Goal: Transaction & Acquisition: Purchase product/service

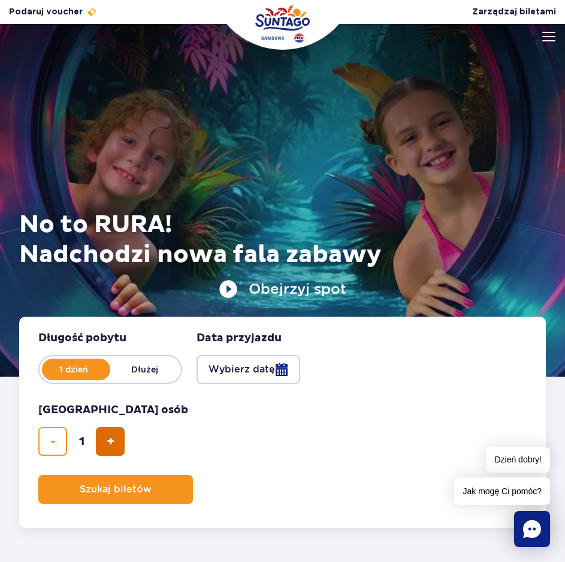
click at [110, 449] on button "dodaj bilet" at bounding box center [110, 441] width 29 height 29
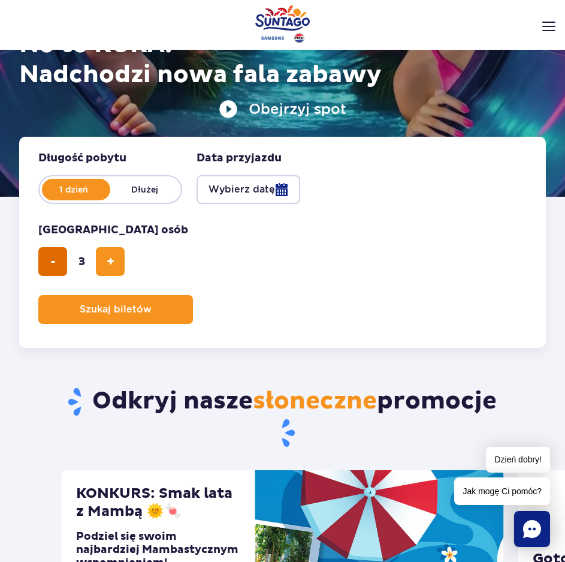
click at [52, 251] on button "usuń bilet" at bounding box center [52, 261] width 29 height 29
type input "2"
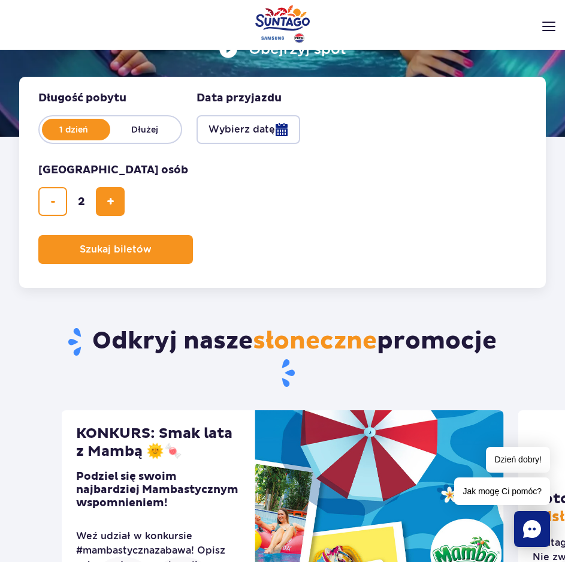
scroll to position [180, 0]
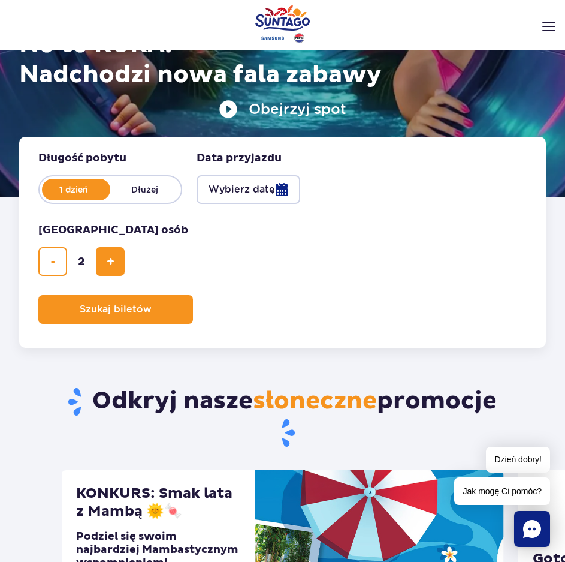
click at [247, 187] on button "Wybierz datę" at bounding box center [249, 189] width 104 height 29
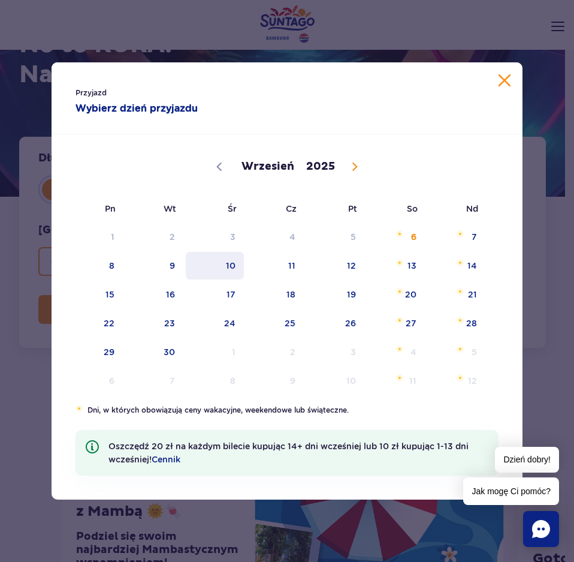
click at [234, 269] on span "10" at bounding box center [215, 266] width 61 height 28
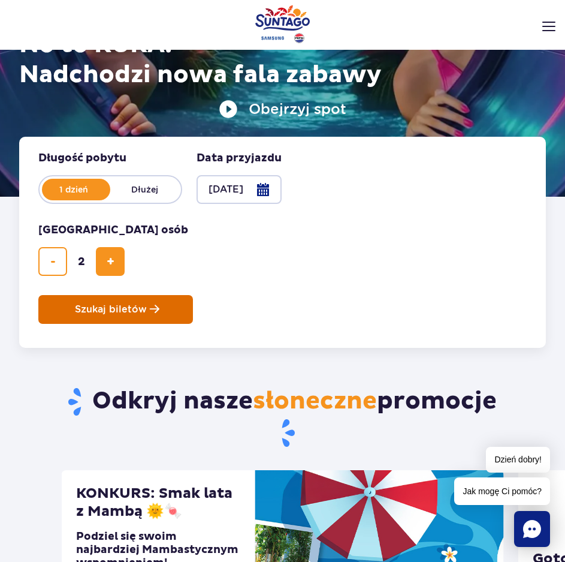
click at [113, 301] on button "Szukaj biletów" at bounding box center [115, 309] width 155 height 29
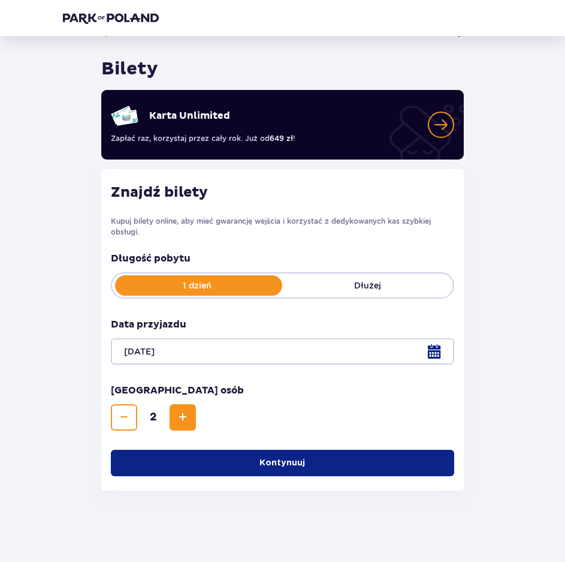
scroll to position [27, 0]
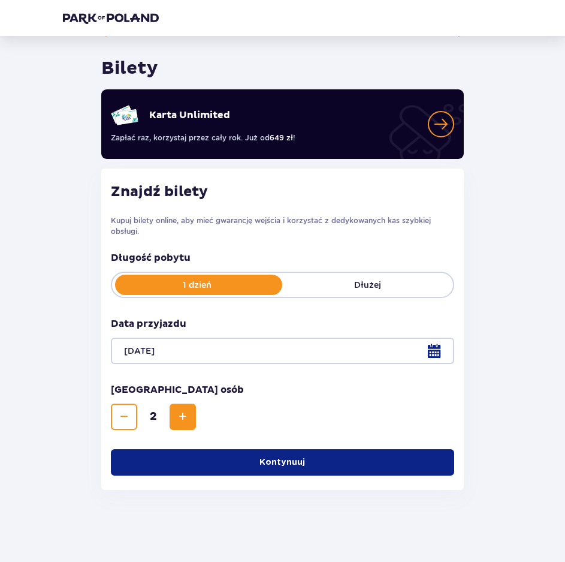
click at [279, 459] on p "Kontynuuj" at bounding box center [283, 462] width 46 height 12
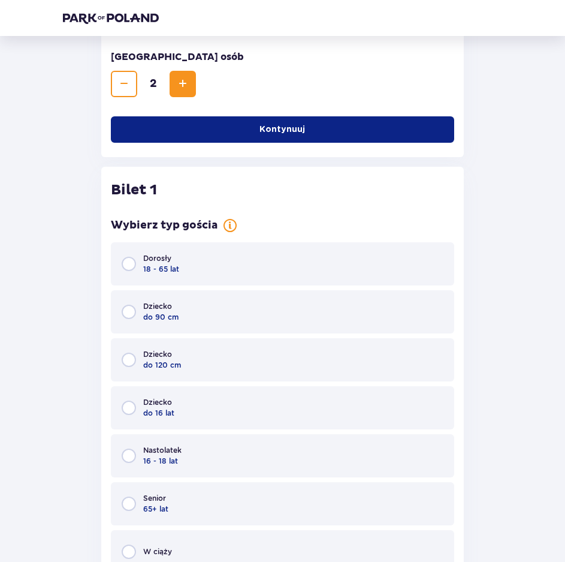
scroll to position [480, 0]
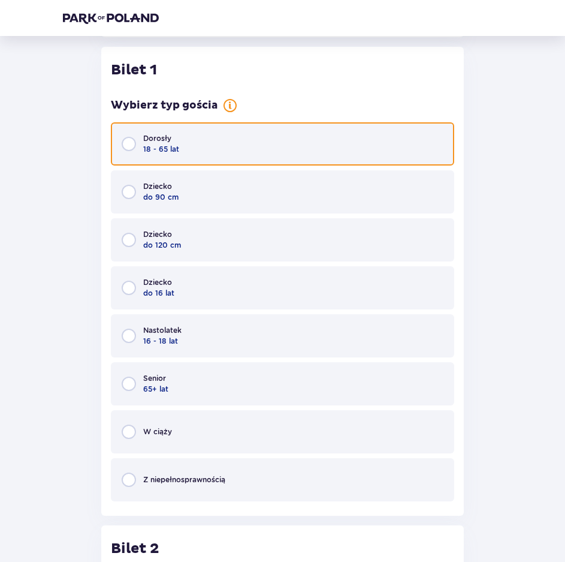
click at [131, 143] on input "radio" at bounding box center [129, 144] width 14 height 14
radio input "true"
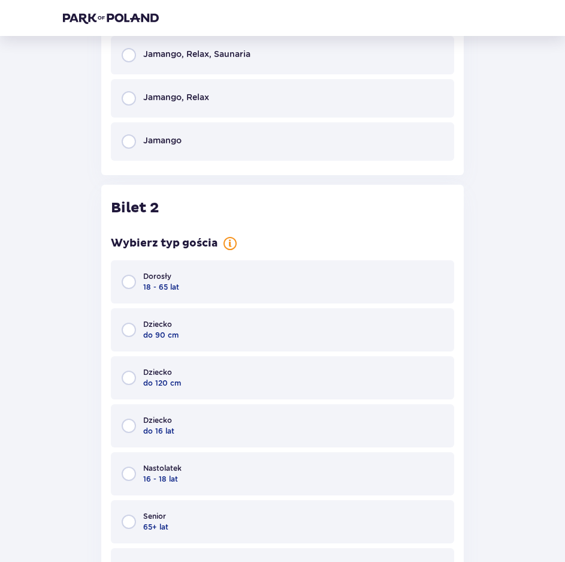
scroll to position [955, 0]
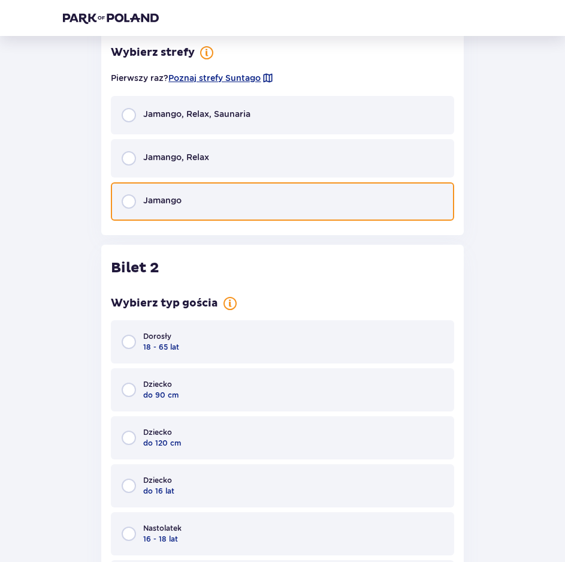
click at [128, 203] on input "radio" at bounding box center [129, 201] width 14 height 14
radio input "true"
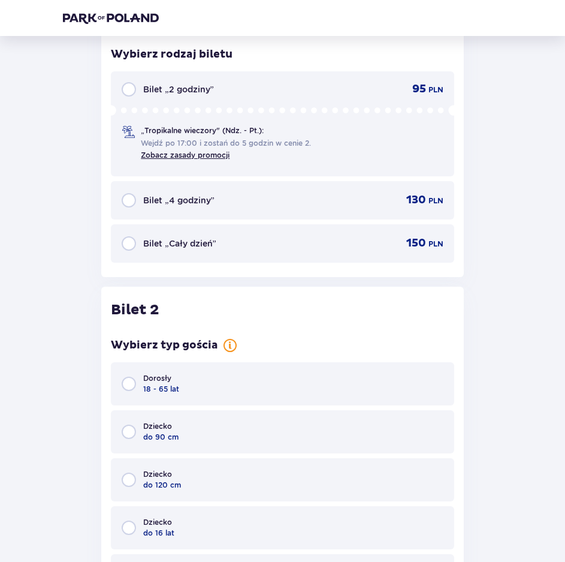
scroll to position [1149, 0]
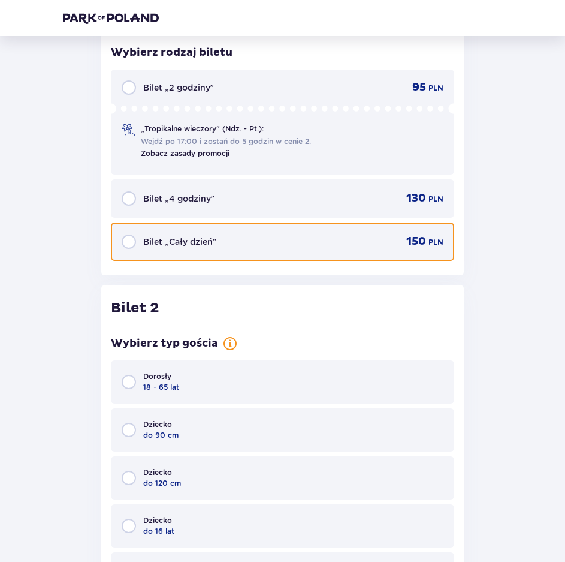
click at [128, 243] on input "radio" at bounding box center [129, 241] width 14 height 14
radio input "true"
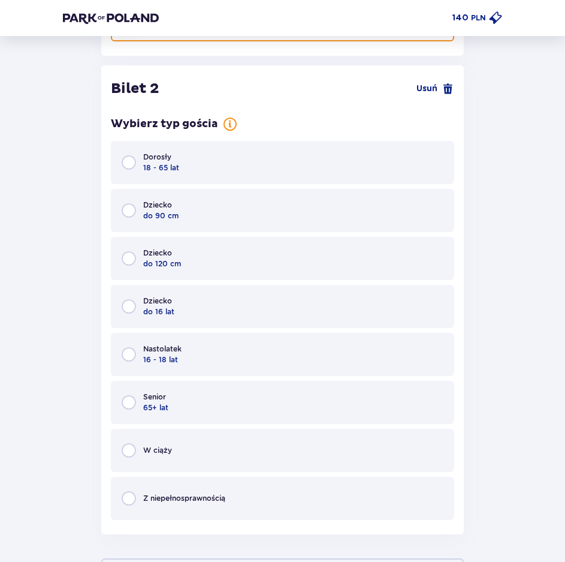
scroll to position [1388, 0]
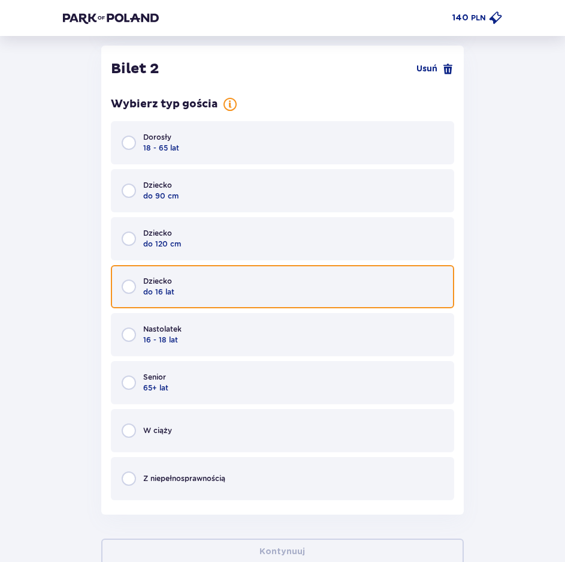
click at [133, 288] on input "radio" at bounding box center [129, 286] width 14 height 14
radio input "true"
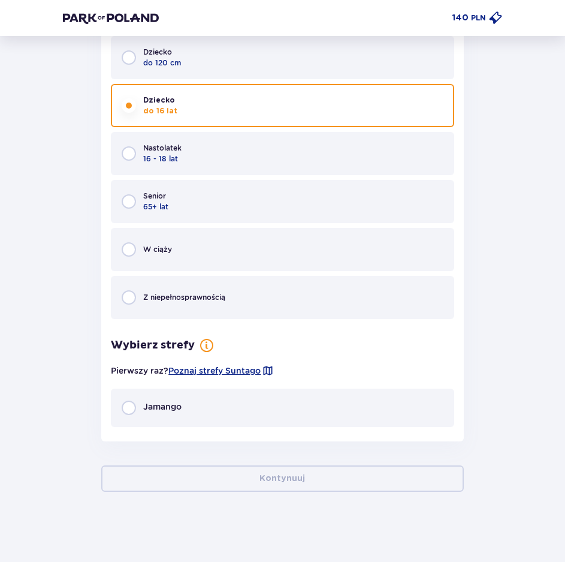
scroll to position [1571, 0]
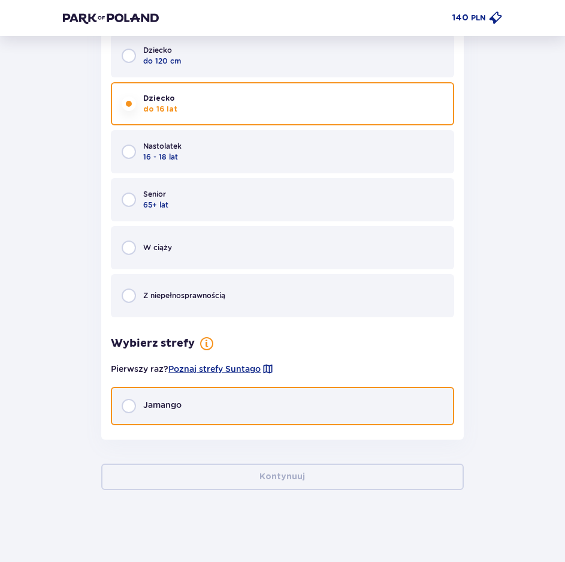
click at [124, 406] on input "radio" at bounding box center [129, 406] width 14 height 14
radio input "true"
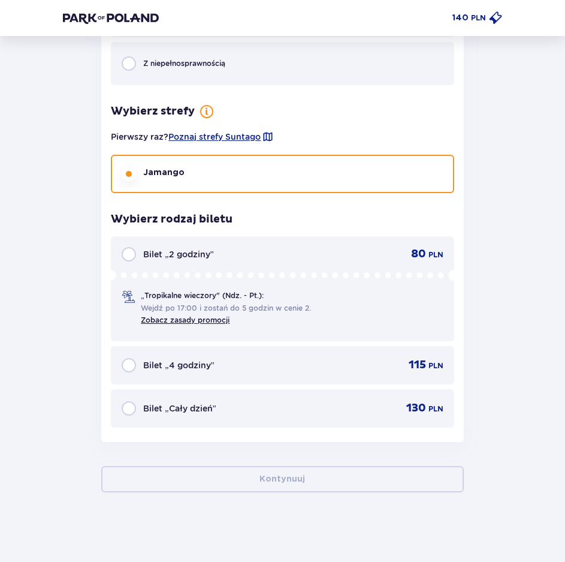
scroll to position [1806, 0]
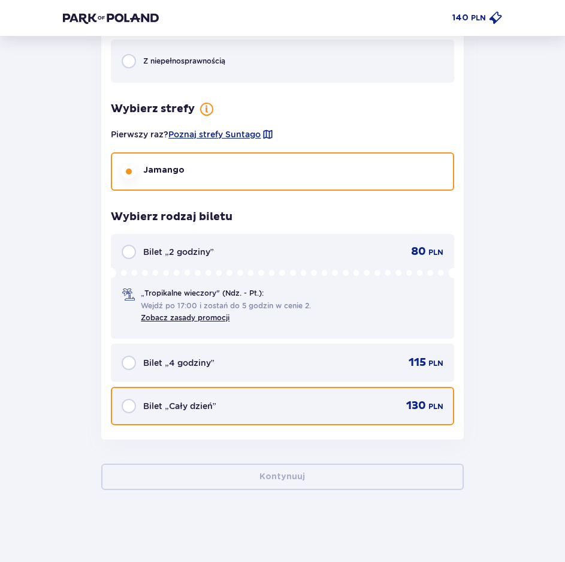
click at [130, 401] on input "radio" at bounding box center [129, 406] width 14 height 14
radio input "true"
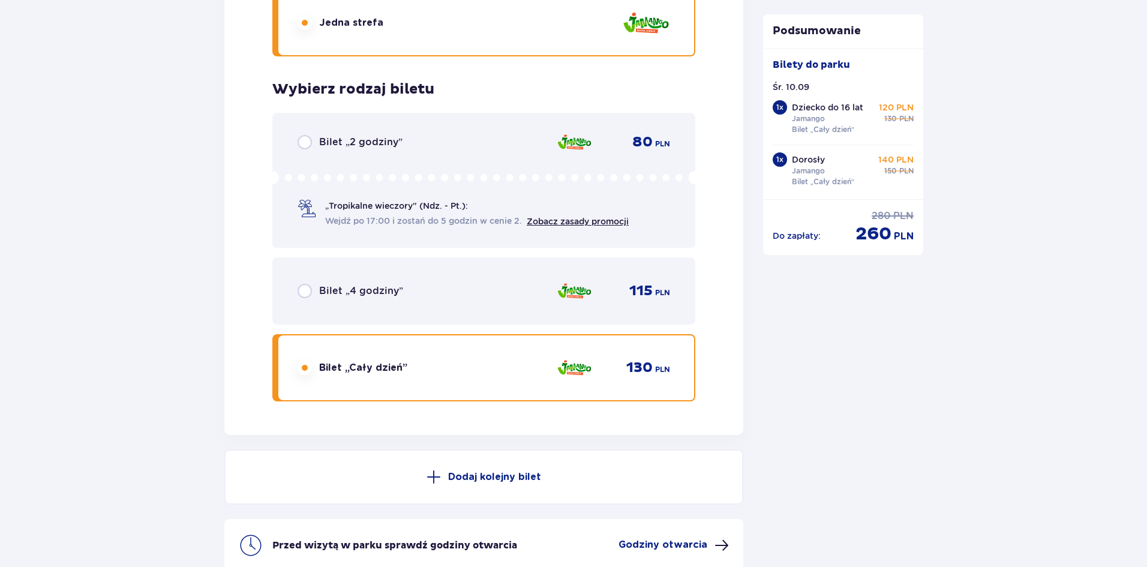
scroll to position [1864, 0]
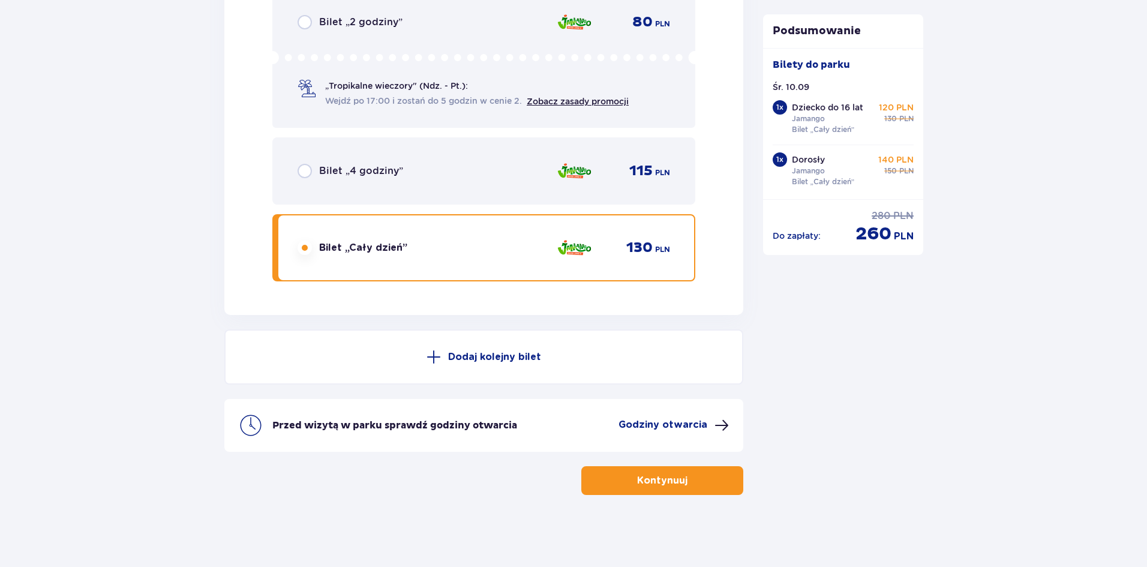
click at [574, 486] on p "Kontynuuj" at bounding box center [662, 480] width 50 height 13
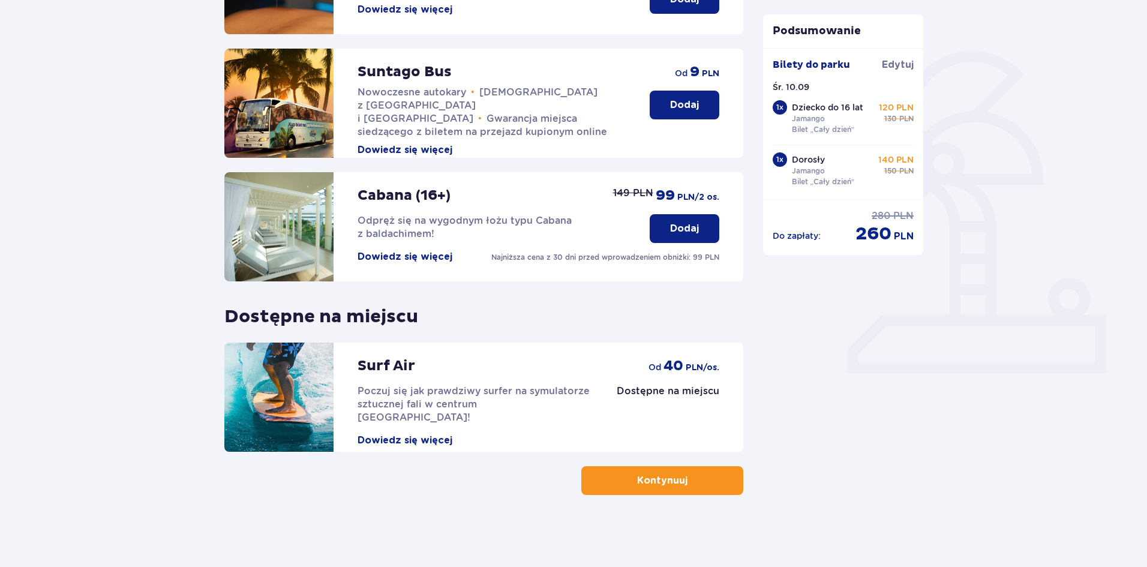
scroll to position [186, 0]
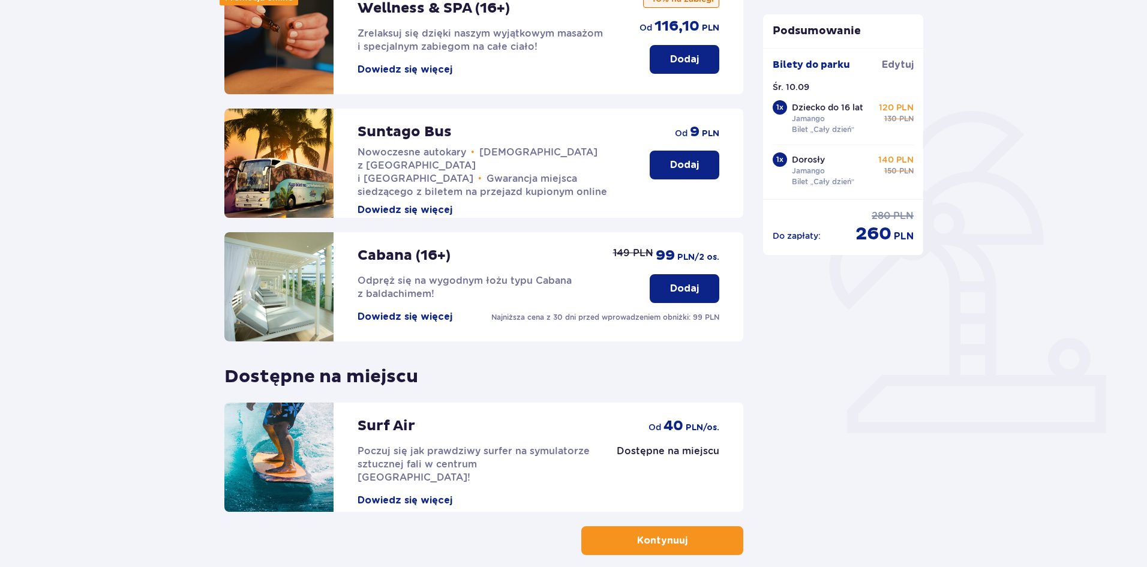
click at [574, 525] on div "Udogodnienia i atrakcje Pomiń ten krok Promocja online Wellness & SPA (16+) Zre…" at bounding box center [483, 248] width 519 height 614
click at [574, 530] on button "Kontynuuj" at bounding box center [662, 540] width 162 height 29
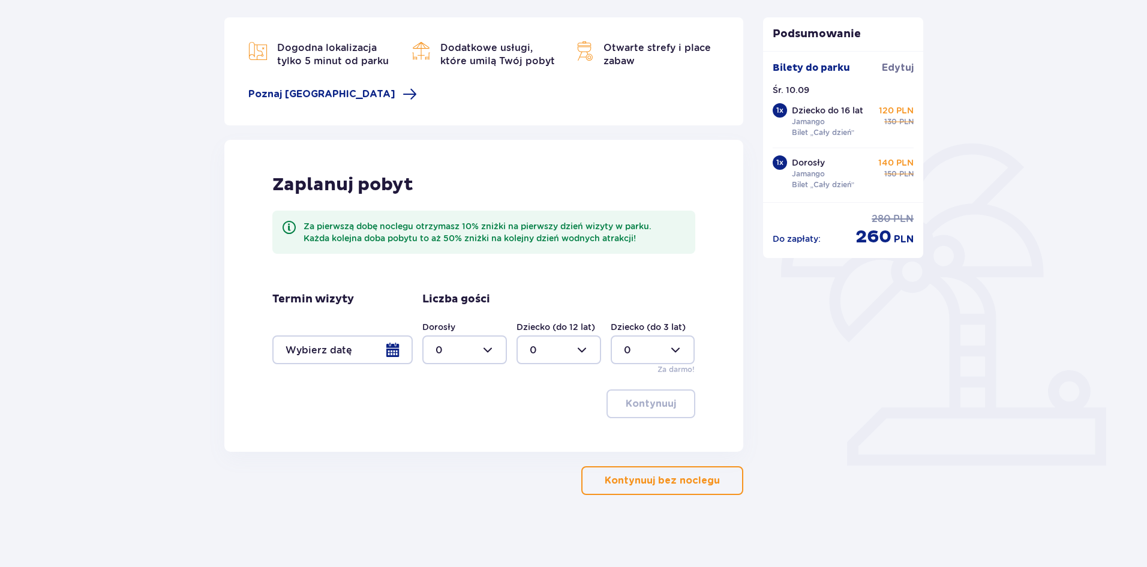
click at [574, 483] on p "Kontynuuj bez noclegu" at bounding box center [661, 480] width 115 height 13
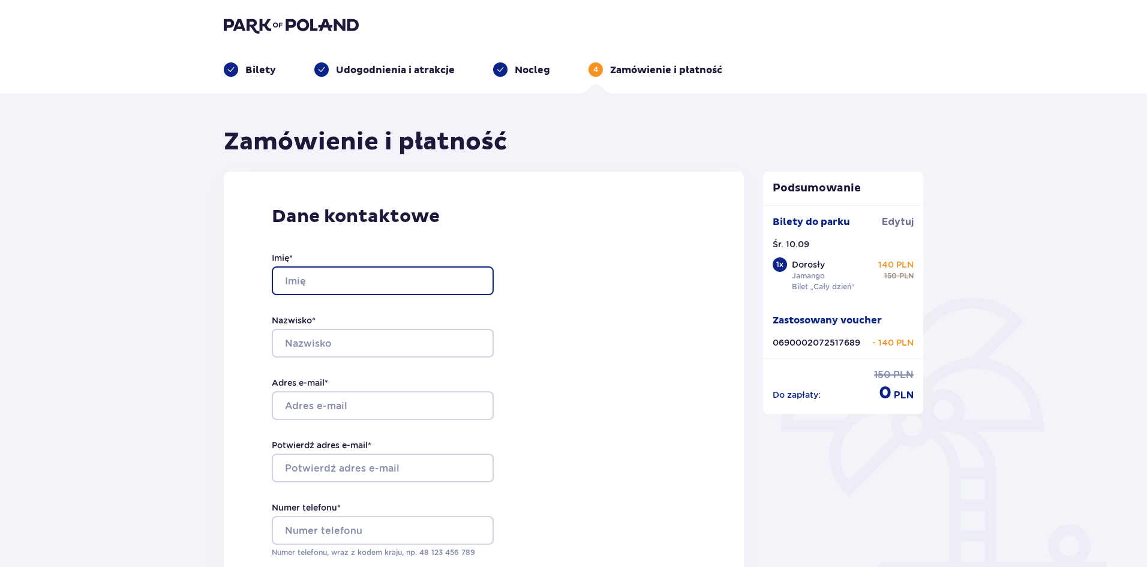
click at [329, 267] on input "Imię *" at bounding box center [383, 280] width 222 height 29
type input "Agnieszka"
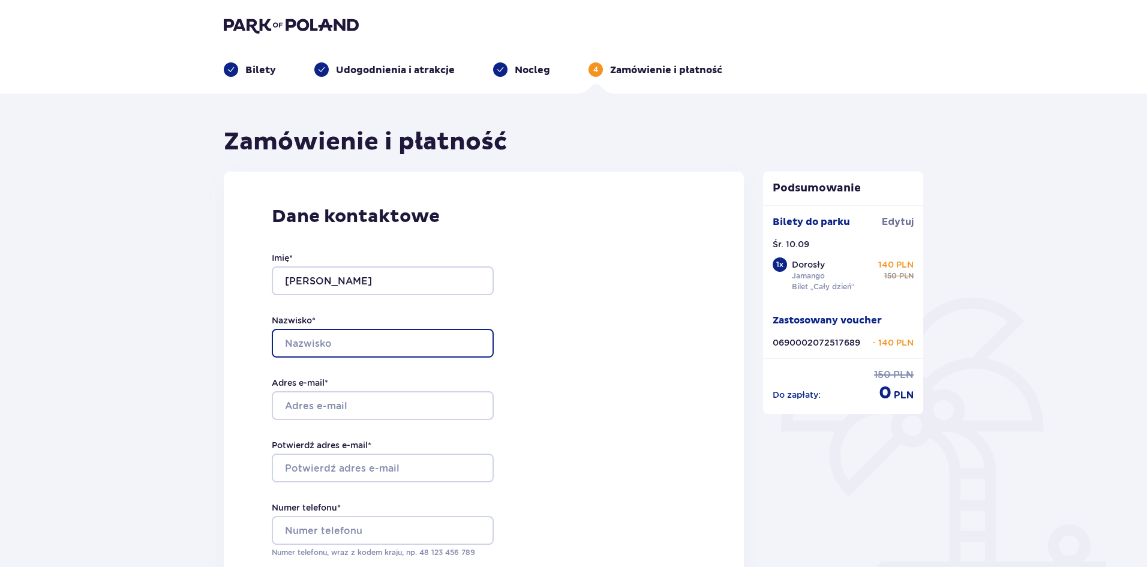
click at [362, 339] on input "Nazwisko *" at bounding box center [383, 343] width 222 height 29
type input "Gumulska"
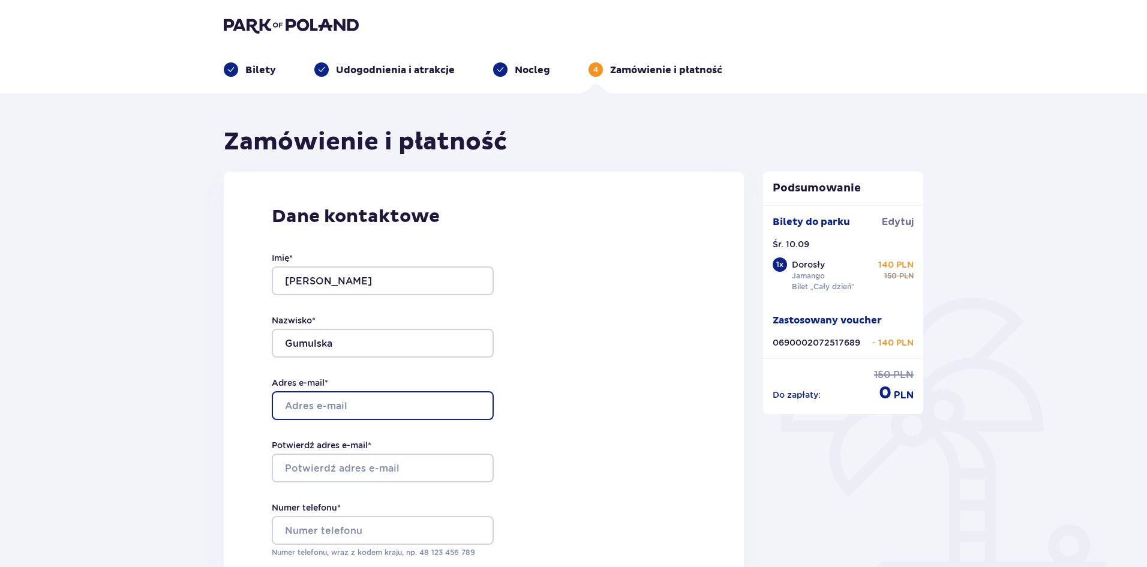
click at [356, 396] on input "Adres e-mail *" at bounding box center [383, 405] width 222 height 29
type input "[EMAIL_ADDRESS][DOMAIN_NAME]"
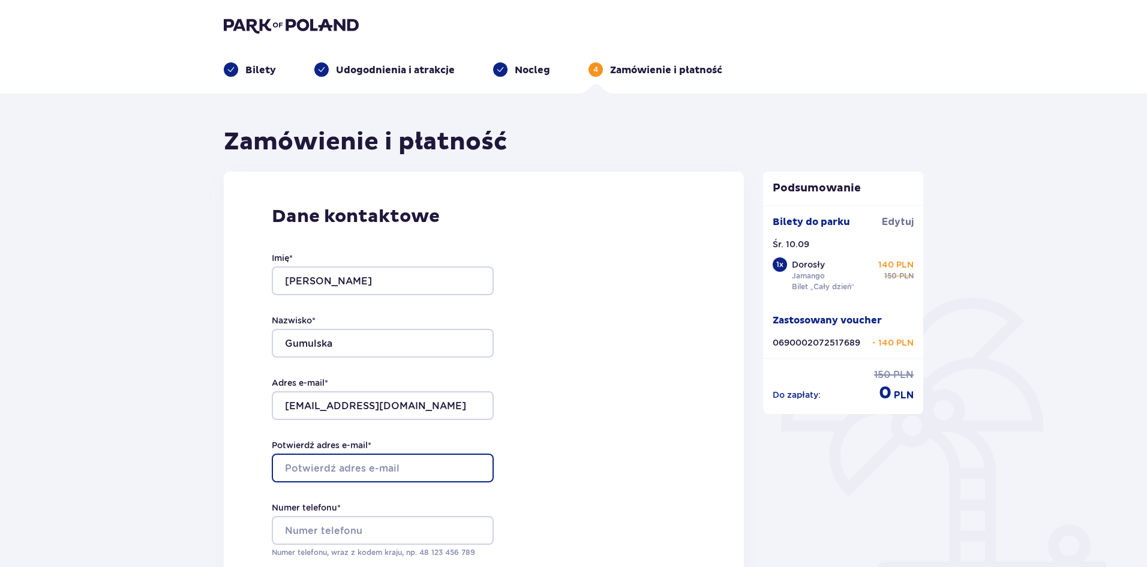
click at [371, 458] on input "Potwierdź adres e-mail *" at bounding box center [383, 467] width 222 height 29
type input "[EMAIL_ADDRESS][DOMAIN_NAME]"
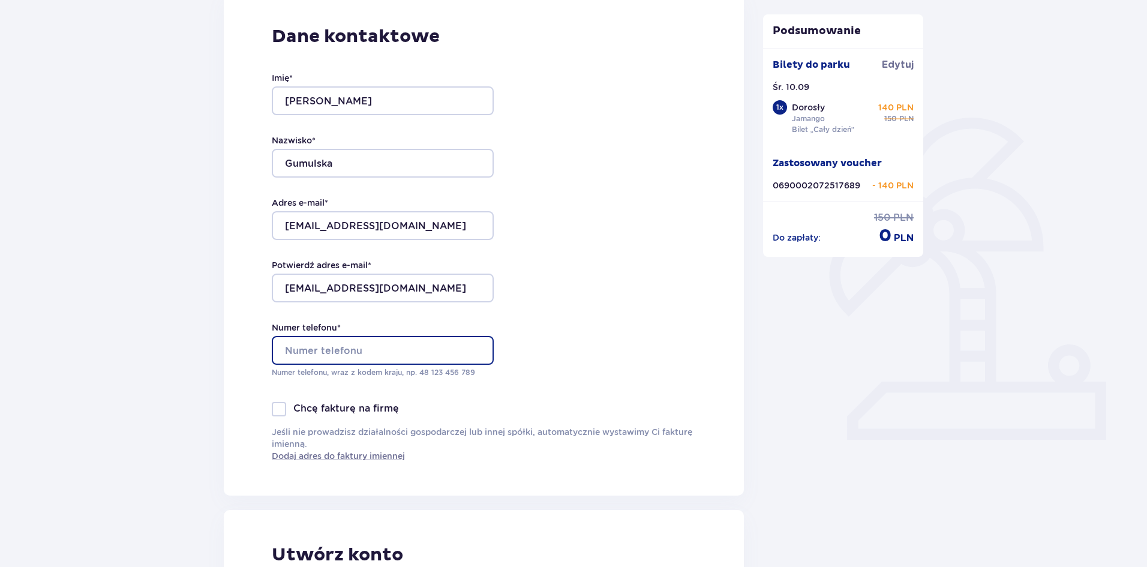
click at [398, 351] on input "Numer telefonu *" at bounding box center [383, 350] width 222 height 29
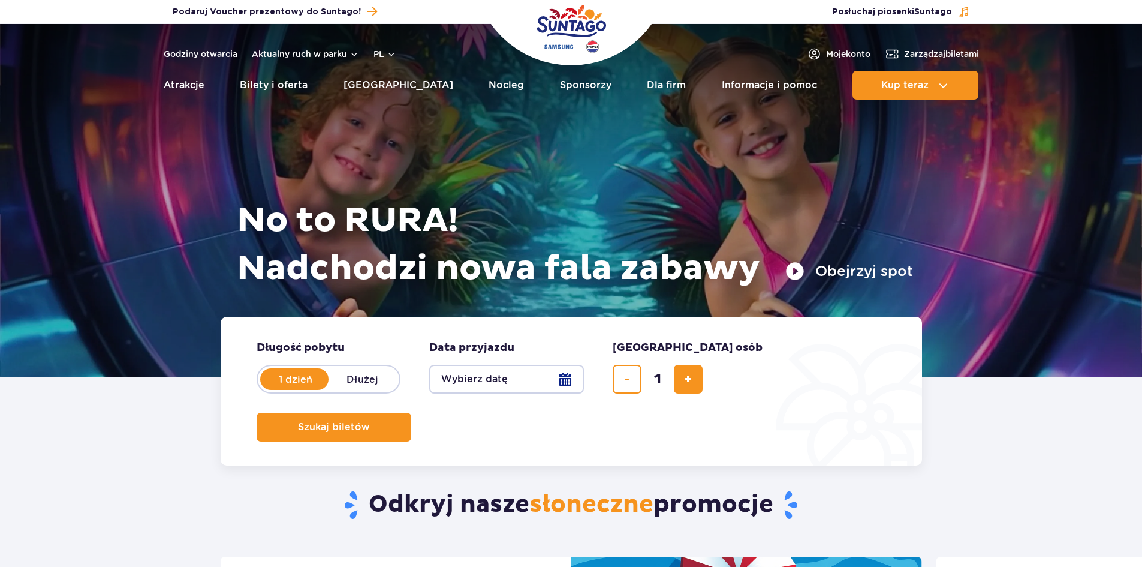
scroll to position [60, 0]
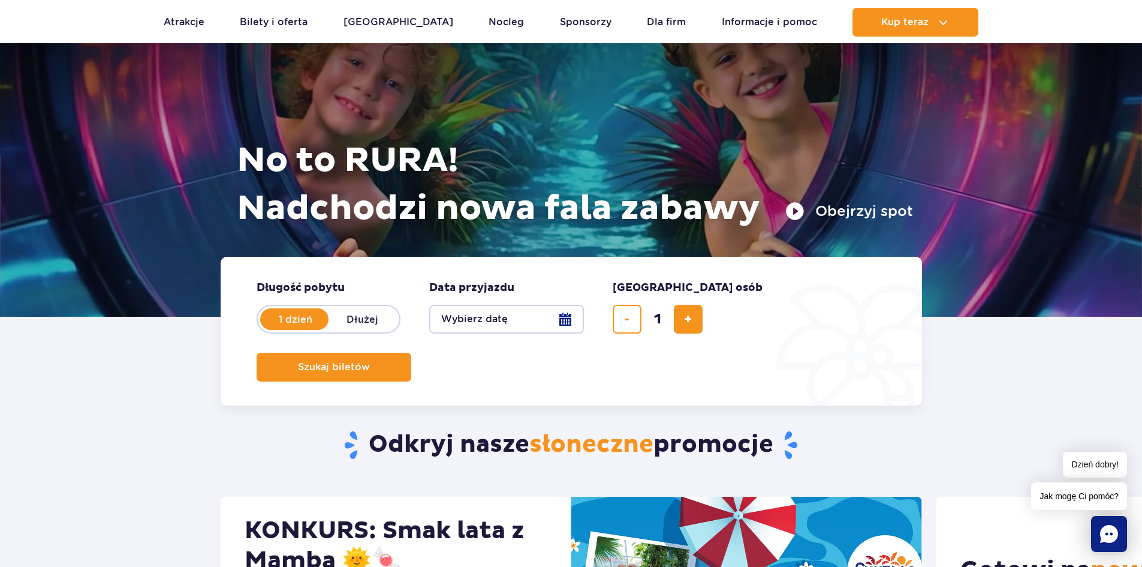
click at [477, 321] on button "Wybierz datę" at bounding box center [506, 319] width 155 height 29
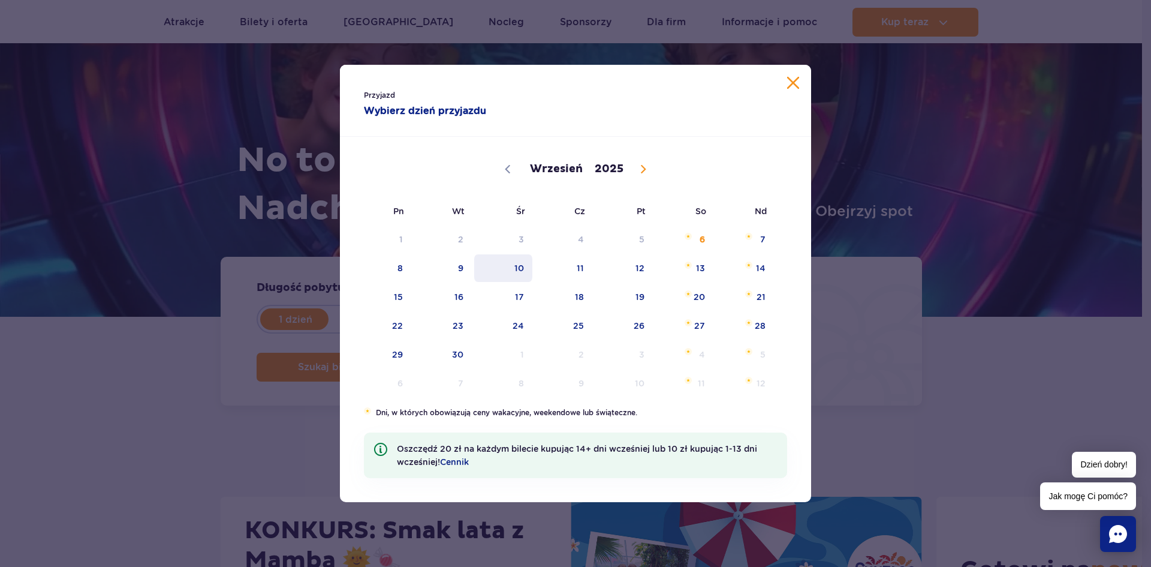
click at [524, 269] on span "10" at bounding box center [503, 268] width 61 height 28
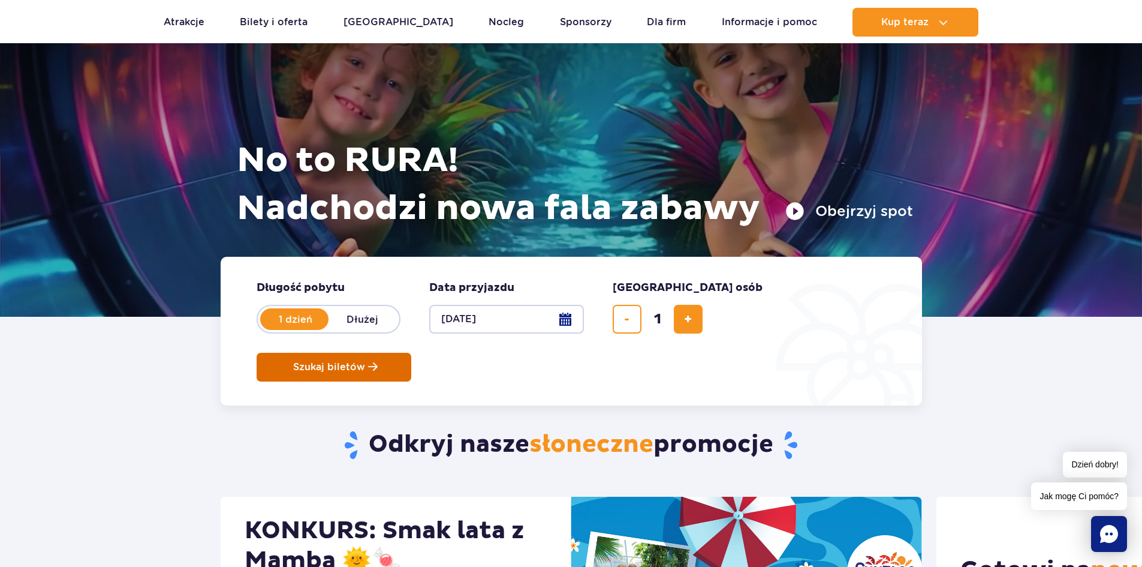
click at [365, 362] on span "Szukaj biletów" at bounding box center [329, 367] width 72 height 11
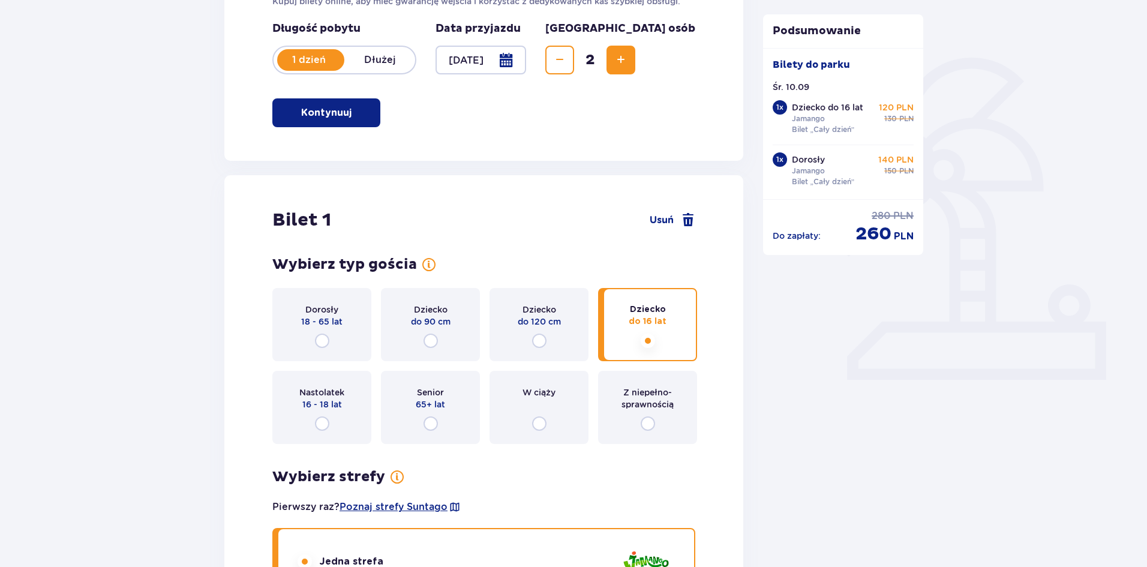
scroll to position [300, 0]
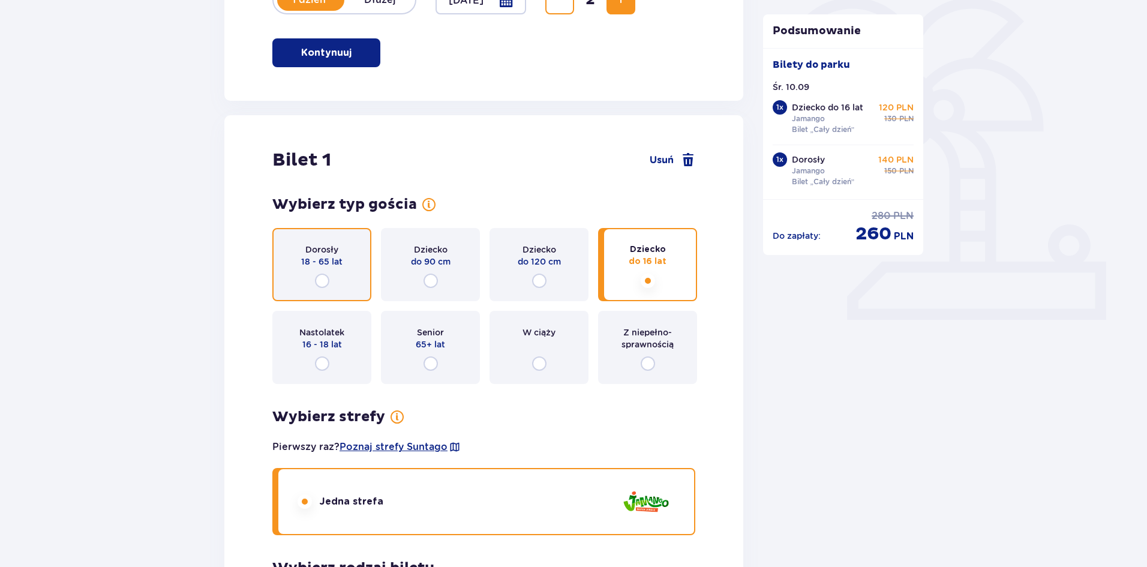
click at [318, 284] on input "radio" at bounding box center [322, 280] width 14 height 14
radio input "true"
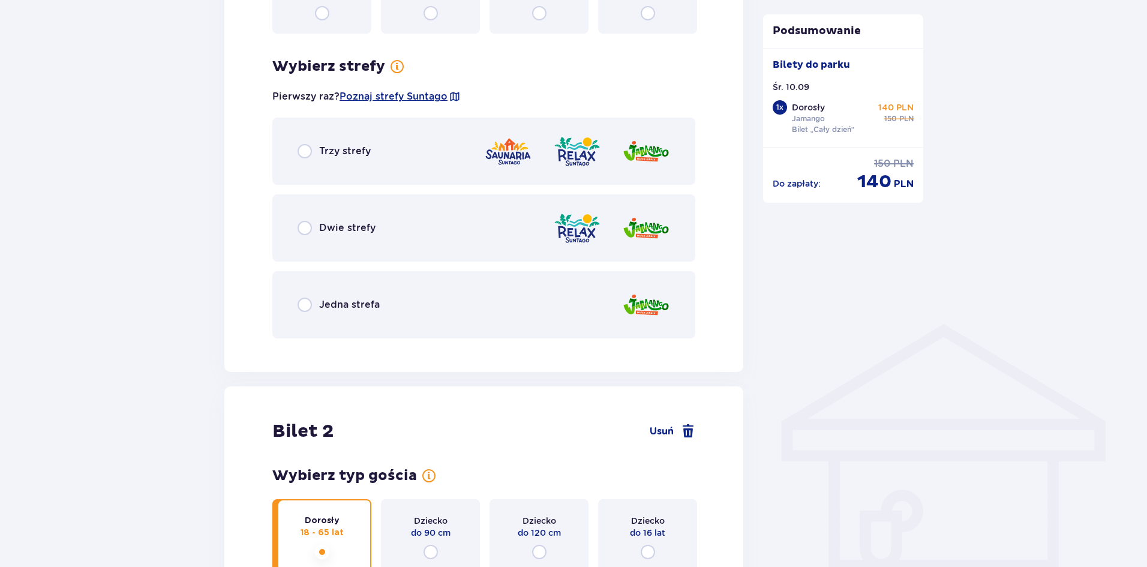
scroll to position [693, 0]
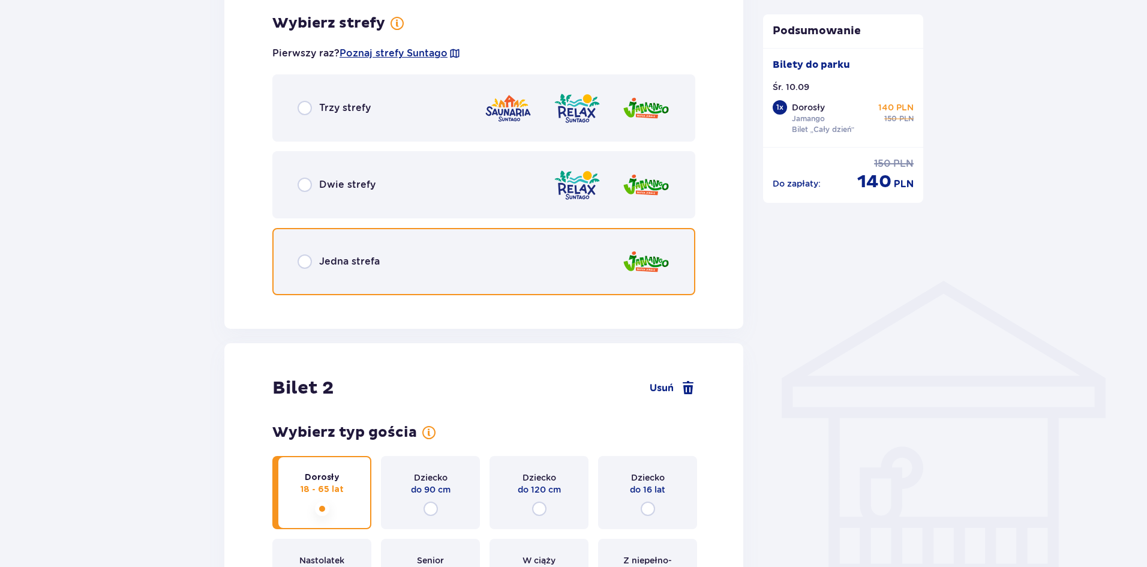
click at [303, 261] on input "radio" at bounding box center [304, 261] width 14 height 14
radio input "true"
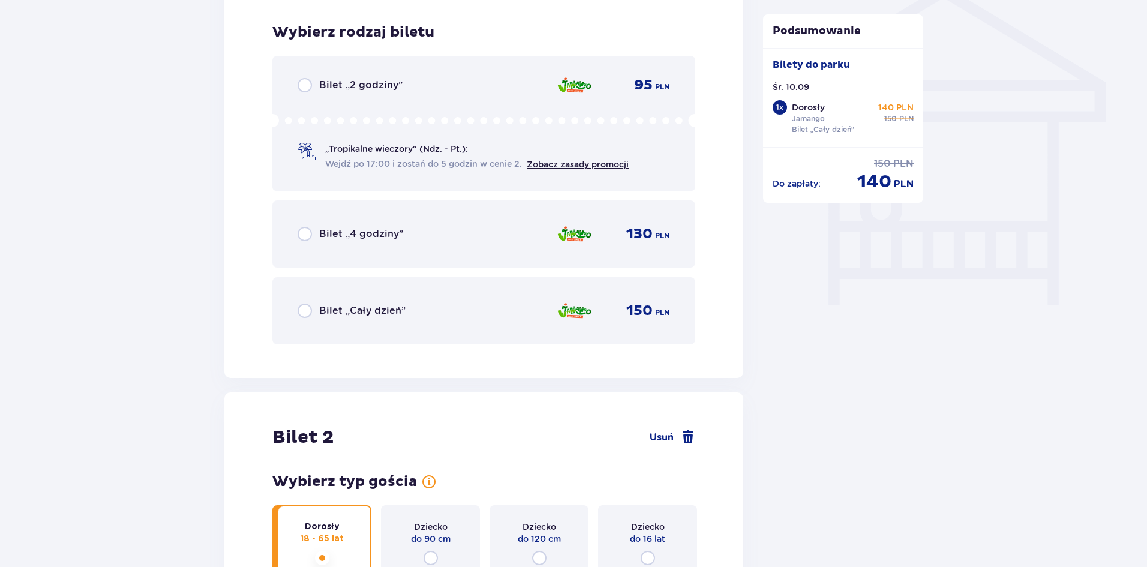
scroll to position [998, 0]
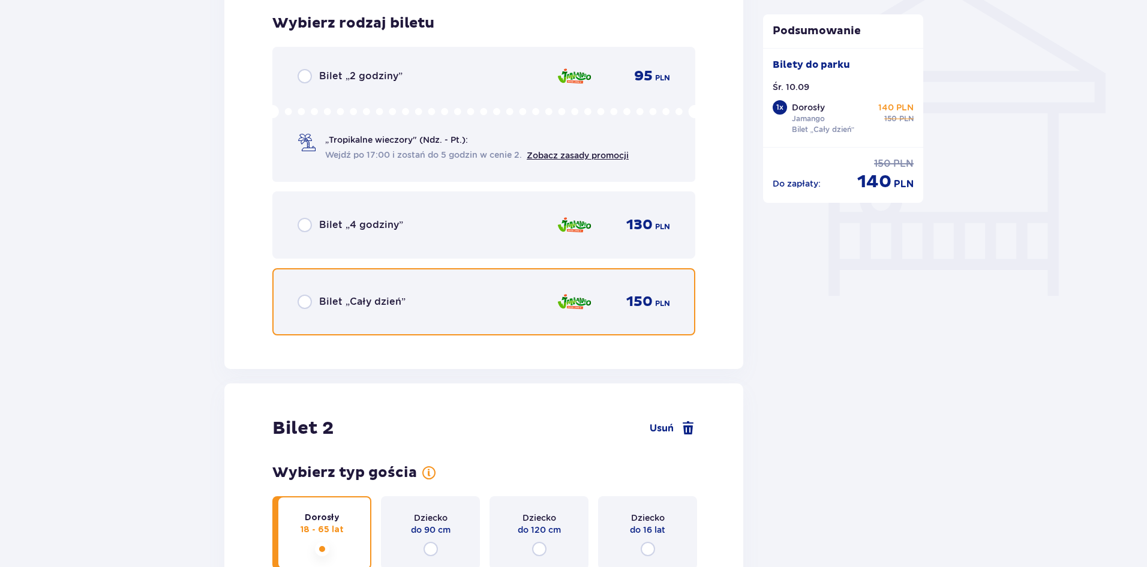
click at [300, 302] on input "radio" at bounding box center [304, 301] width 14 height 14
radio input "true"
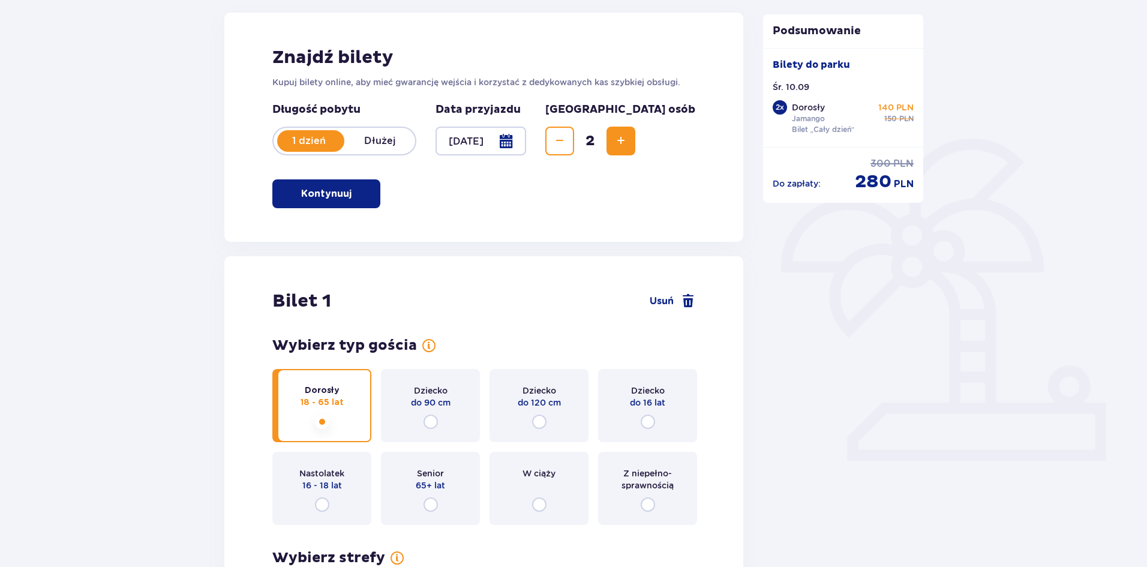
scroll to position [99, 0]
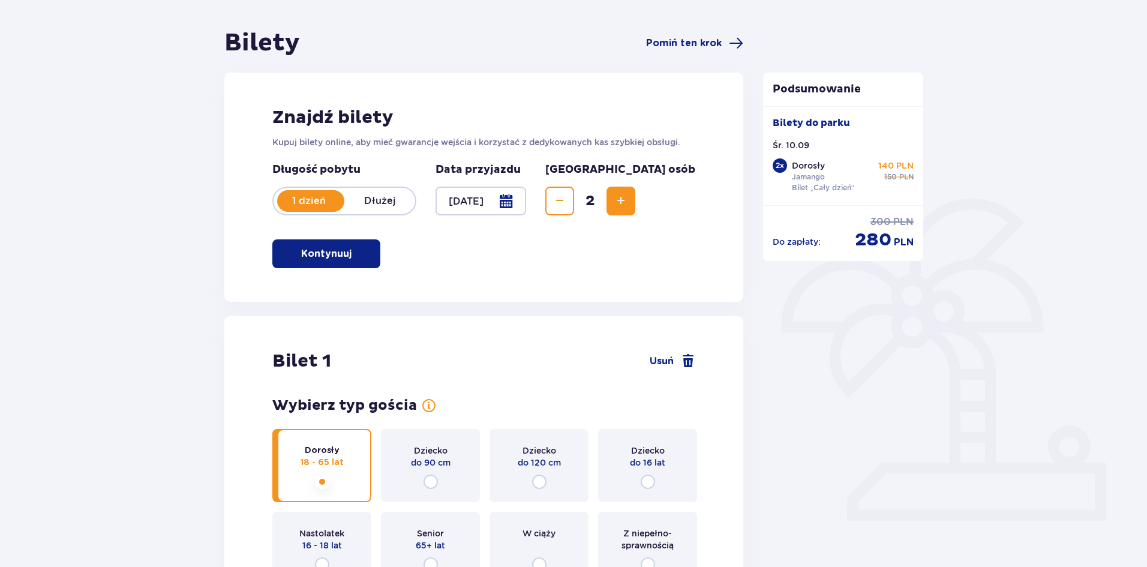
click at [567, 197] on span "Decrease" at bounding box center [559, 201] width 14 height 14
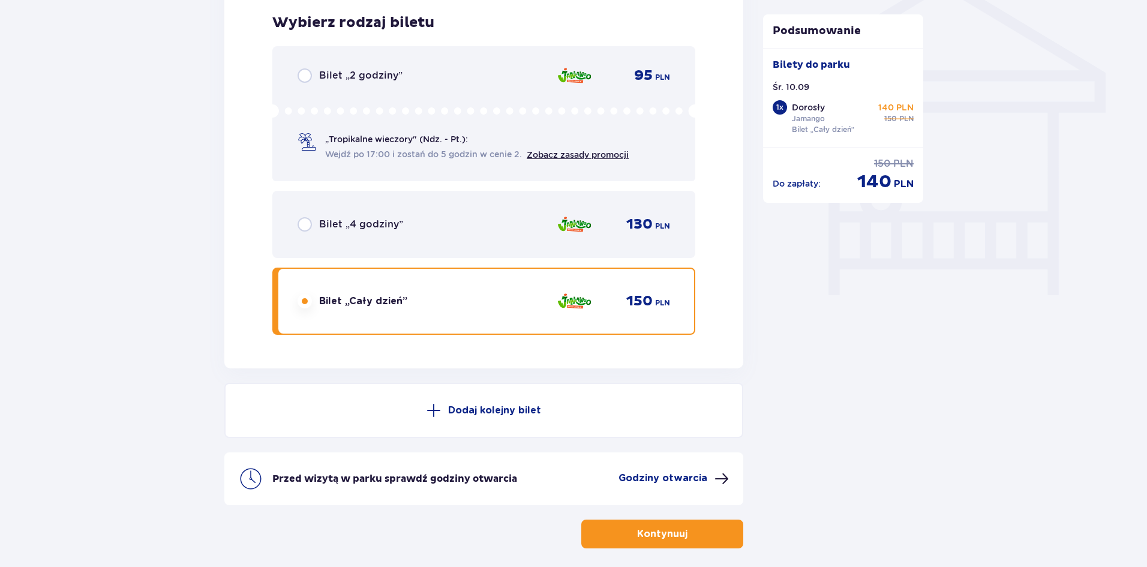
scroll to position [1052, 0]
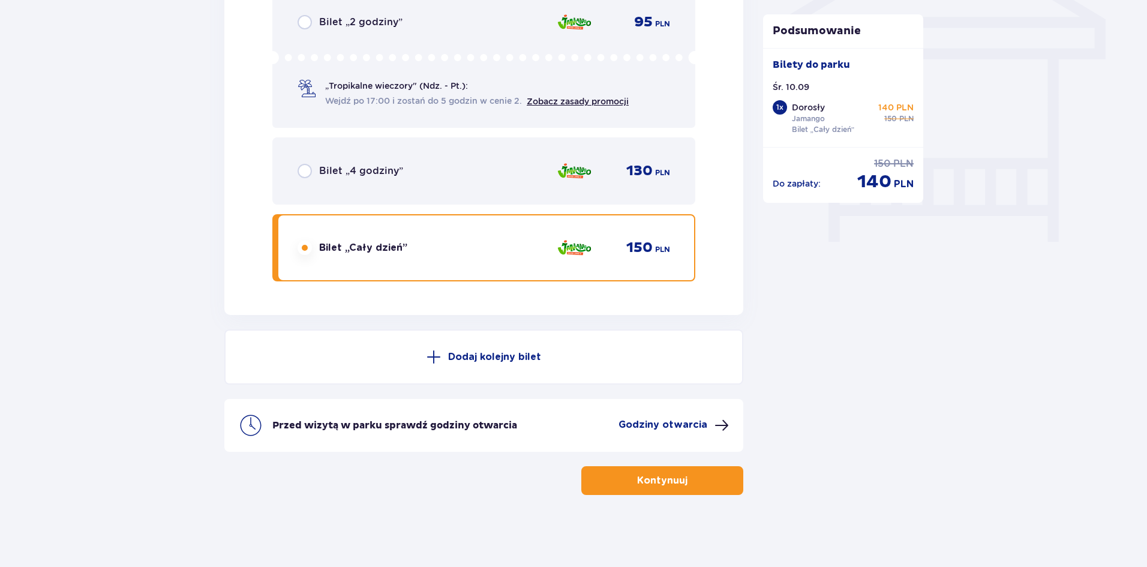
click at [655, 479] on p "Kontynuuj" at bounding box center [662, 480] width 50 height 13
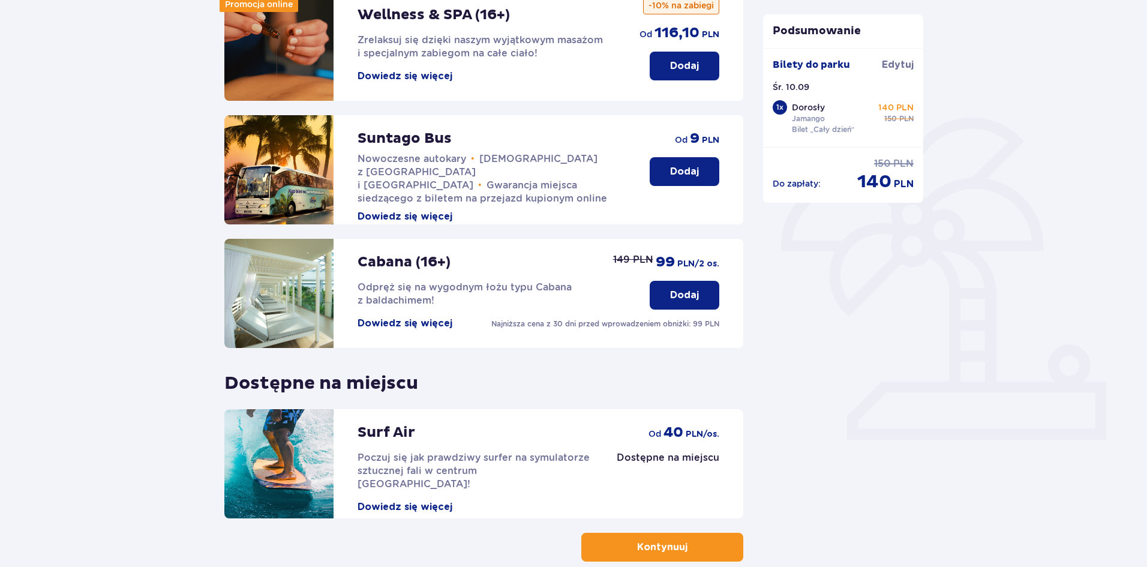
scroll to position [246, 0]
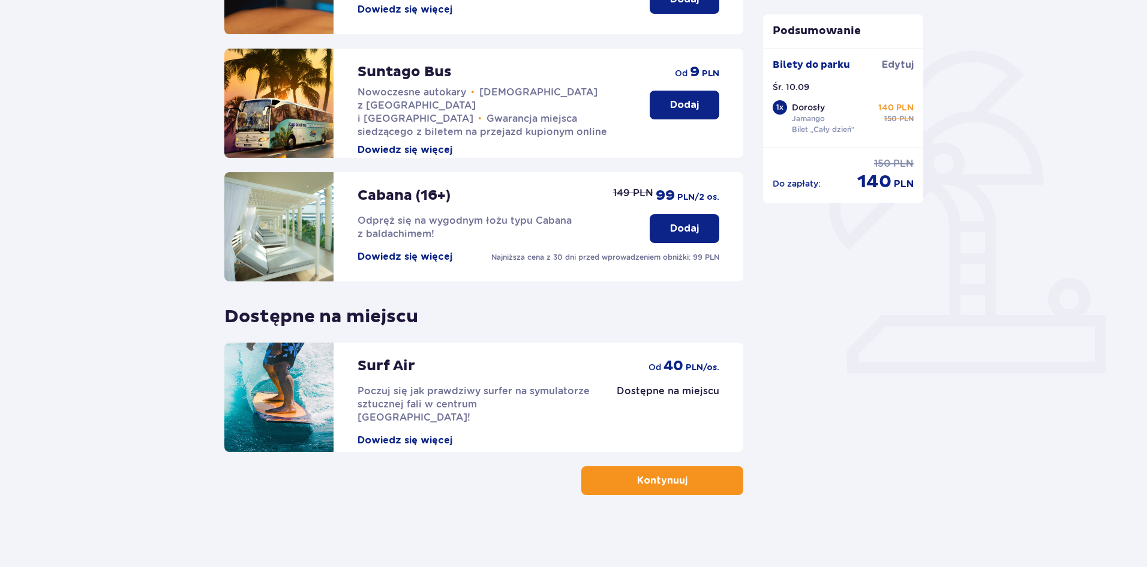
click at [651, 476] on p "Kontynuuj" at bounding box center [662, 480] width 50 height 13
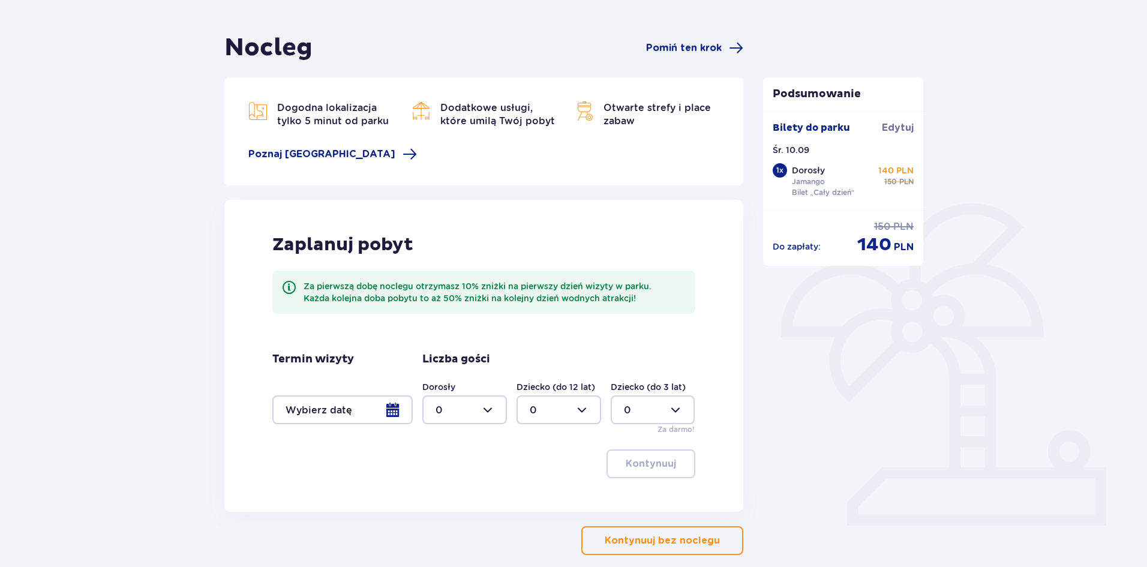
scroll to position [154, 0]
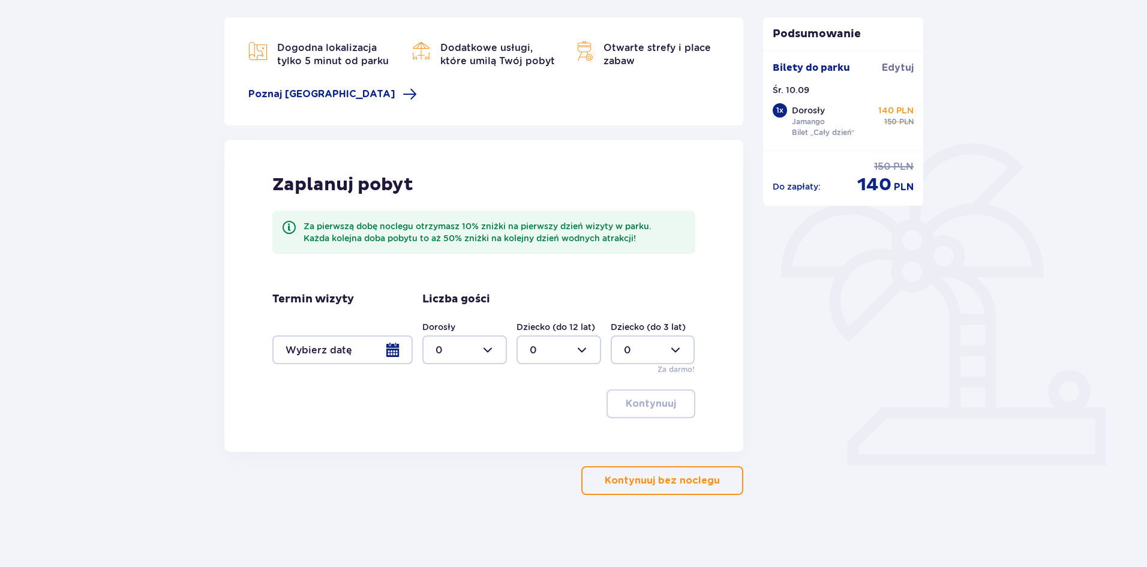
click at [678, 483] on p "Kontynuuj bez noclegu" at bounding box center [661, 480] width 115 height 13
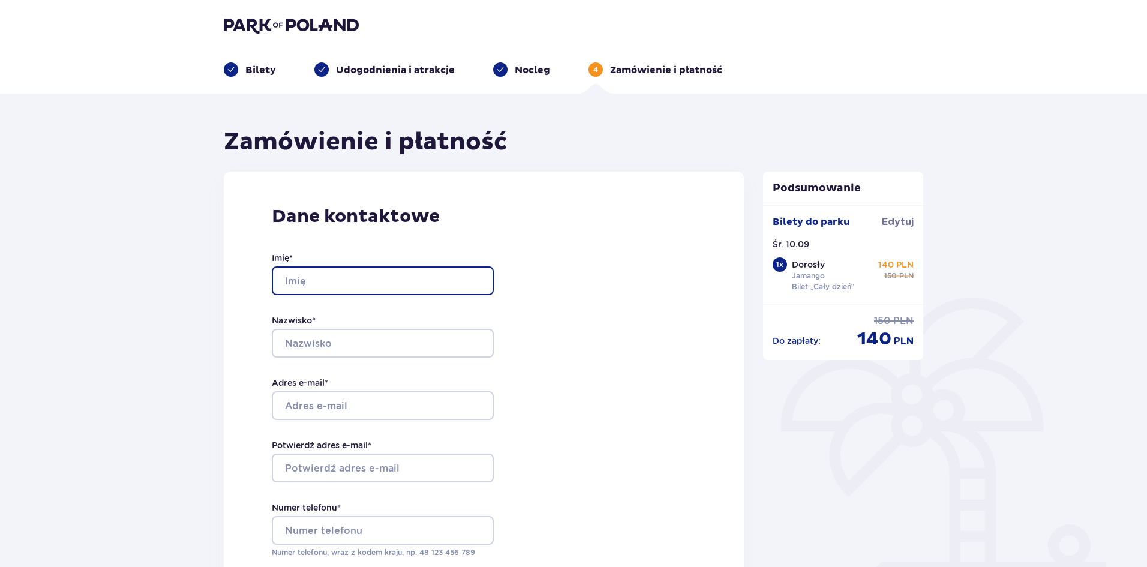
click at [366, 275] on input "Imię *" at bounding box center [383, 280] width 222 height 29
click at [377, 285] on input "Imię *" at bounding box center [383, 280] width 222 height 29
click at [377, 278] on input "Imię *" at bounding box center [383, 280] width 222 height 29
type input "Jakub"
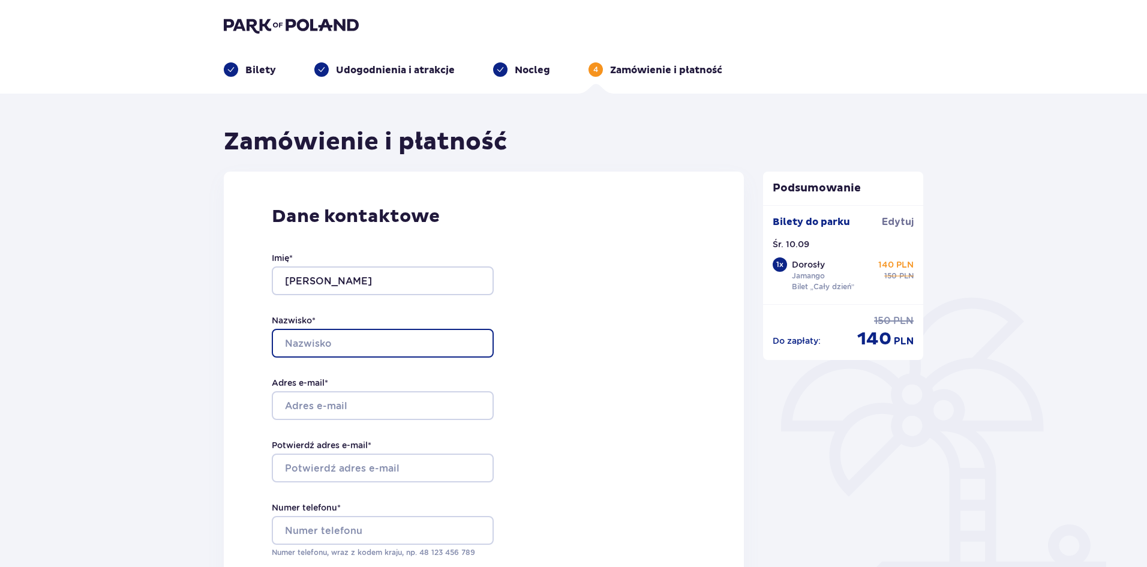
click at [318, 339] on input "Nazwisko *" at bounding box center [383, 343] width 222 height 29
type input "Gumulski"
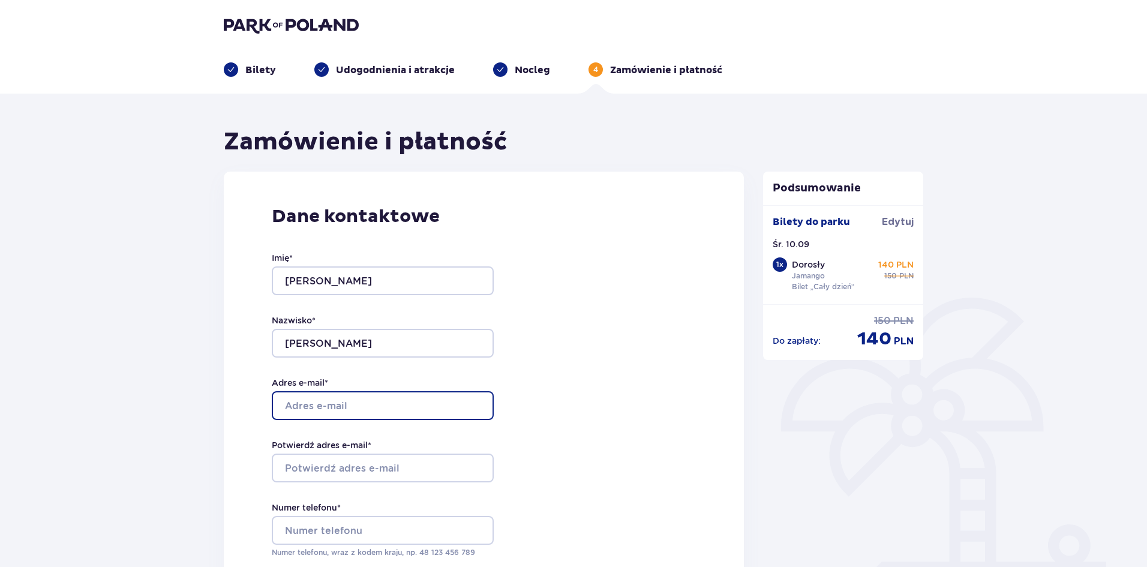
click at [327, 405] on input "Adres e-mail *" at bounding box center [383, 405] width 222 height 29
type input "guma.2007.09@gmail.com"
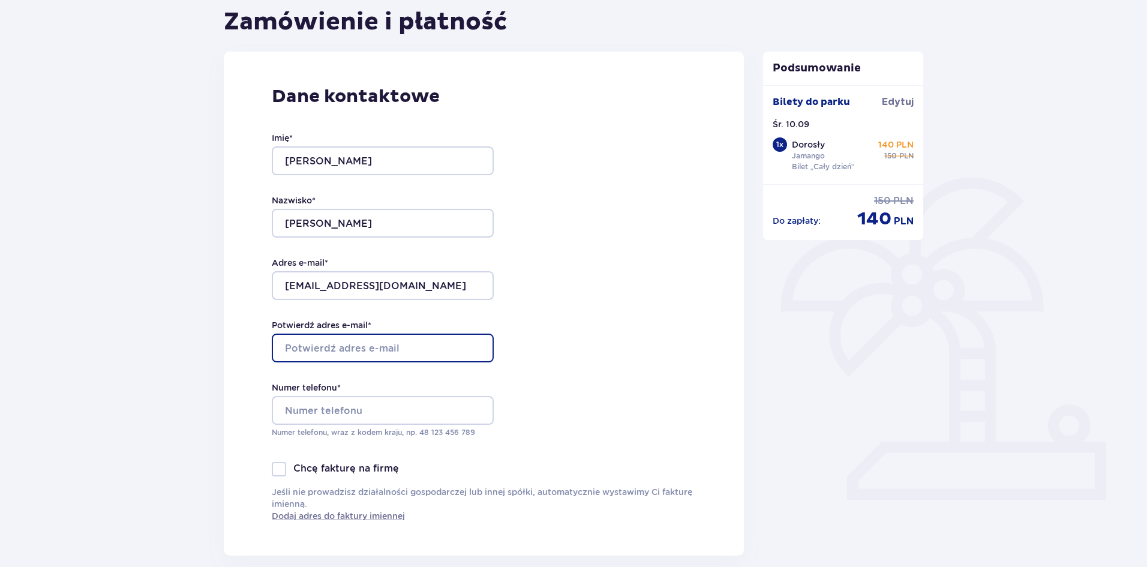
click at [360, 347] on input "Potwierdź adres e-mail *" at bounding box center [383, 347] width 222 height 29
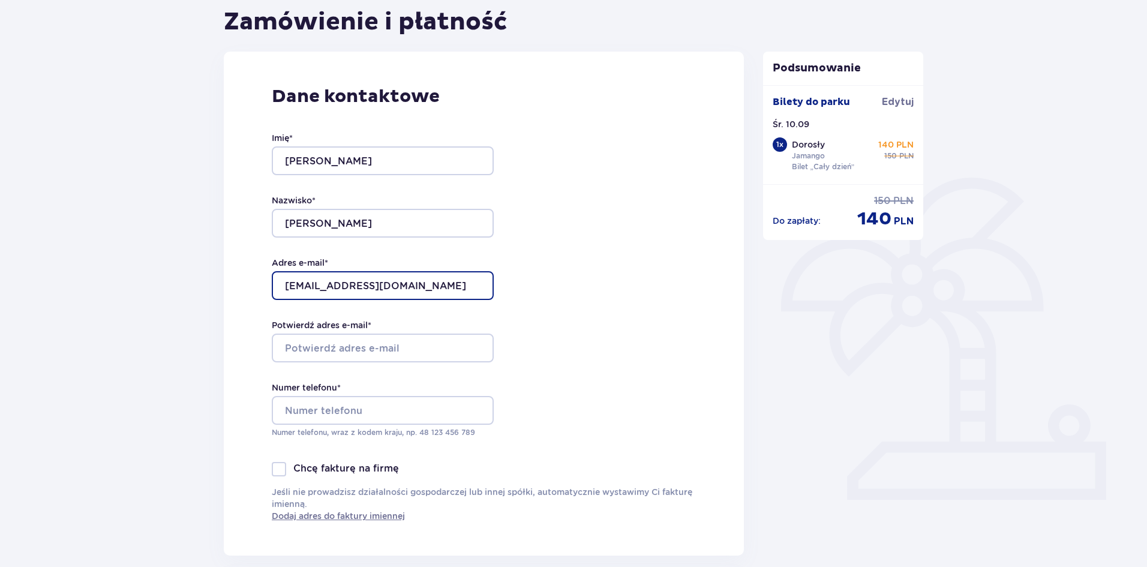
drag, startPoint x: 429, startPoint y: 279, endPoint x: 277, endPoint y: 285, distance: 151.8
click at [276, 287] on input "guma.2007.09@gmail.com" at bounding box center [383, 285] width 222 height 29
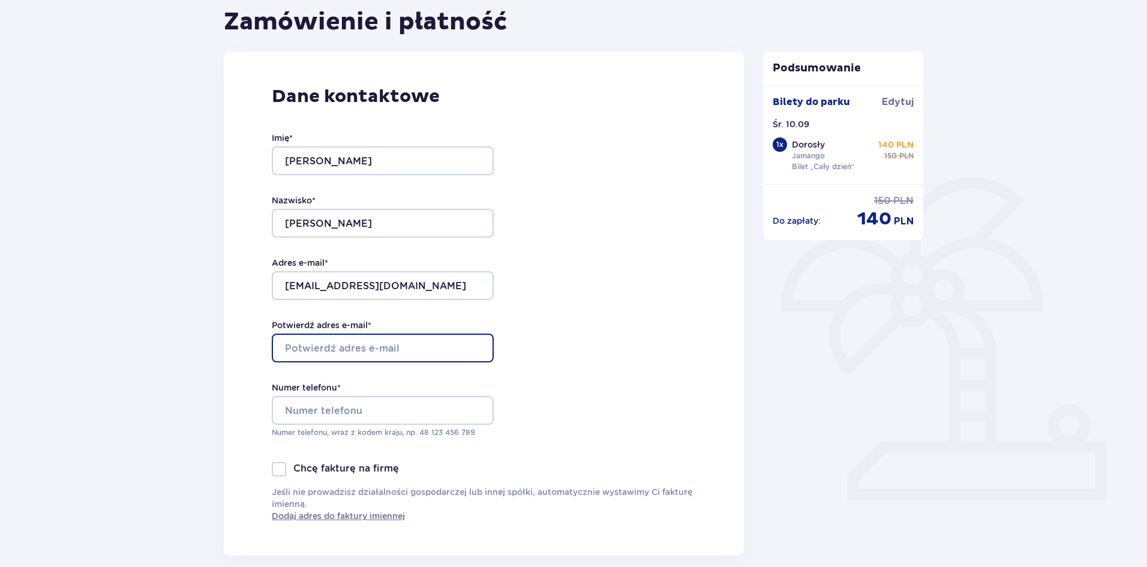
click at [356, 351] on input "Potwierdź adres e-mail *" at bounding box center [383, 347] width 222 height 29
paste input "guma.2007.09@gmail.com"
type input "guma.2007.09@gmail.com"
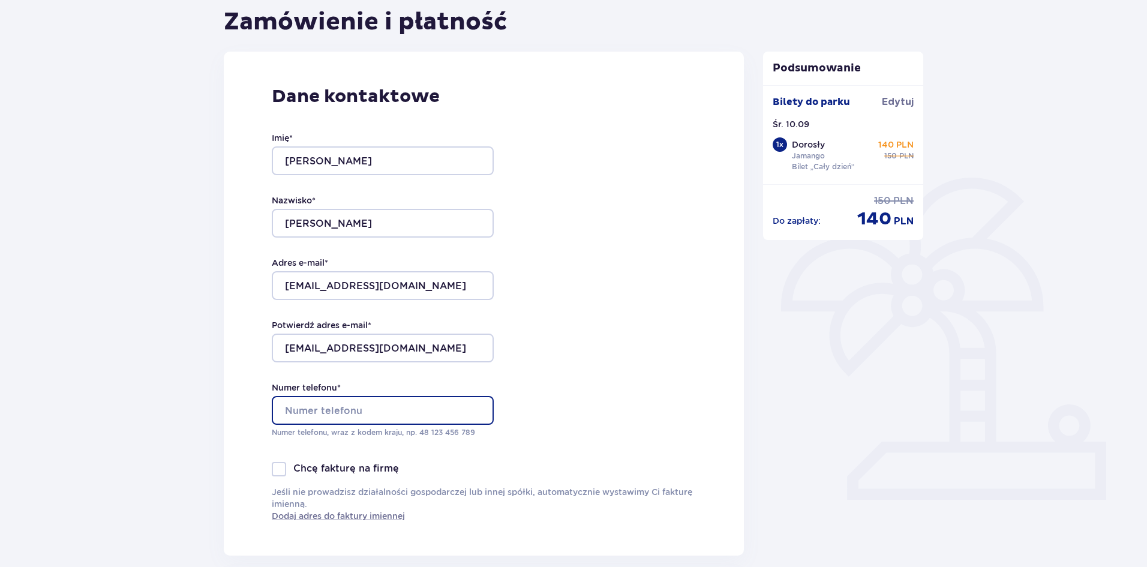
click at [350, 405] on input "Numer telefonu *" at bounding box center [383, 410] width 222 height 29
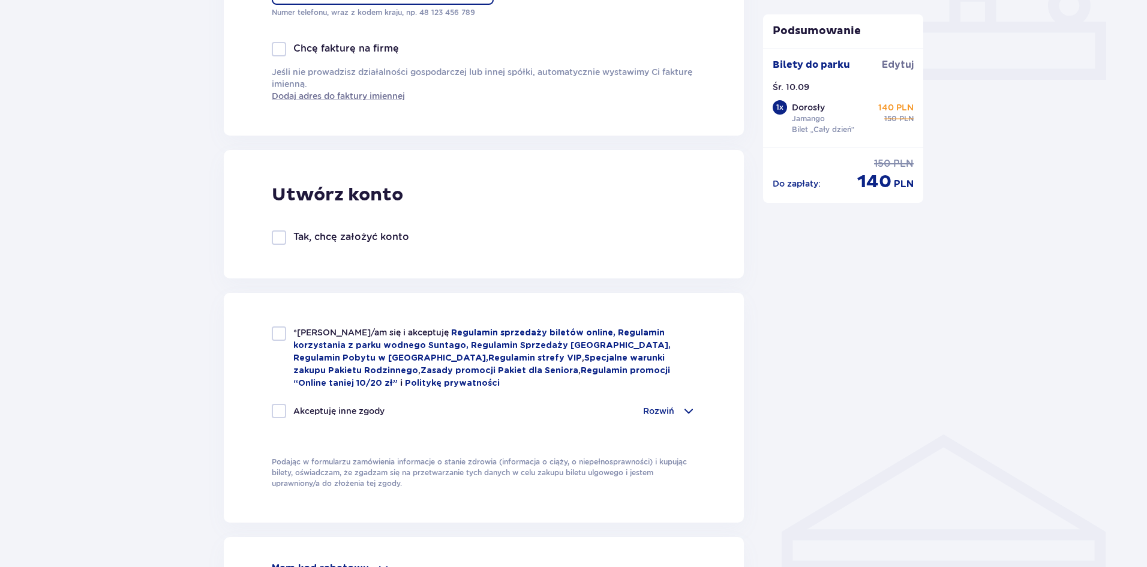
scroll to position [600, 0]
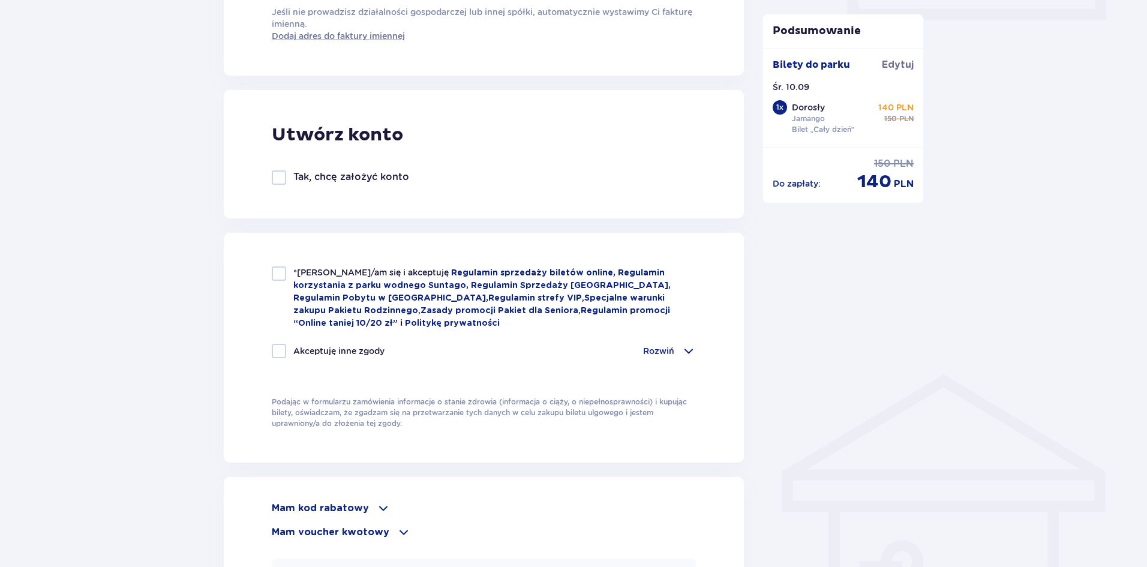
click at [281, 277] on div at bounding box center [279, 273] width 14 height 14
checkbox input "true"
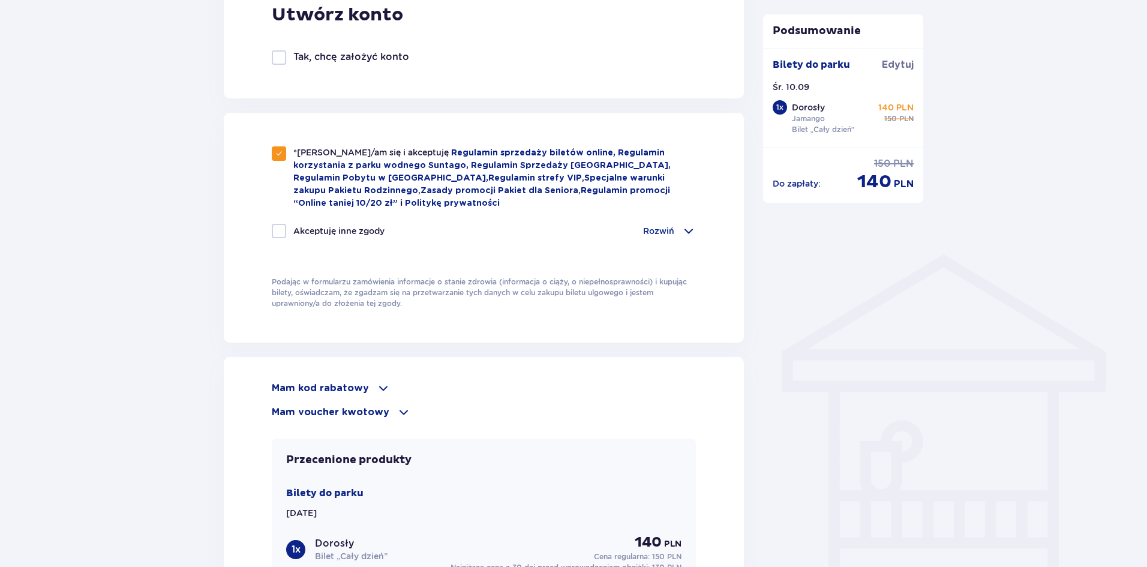
scroll to position [780, 0]
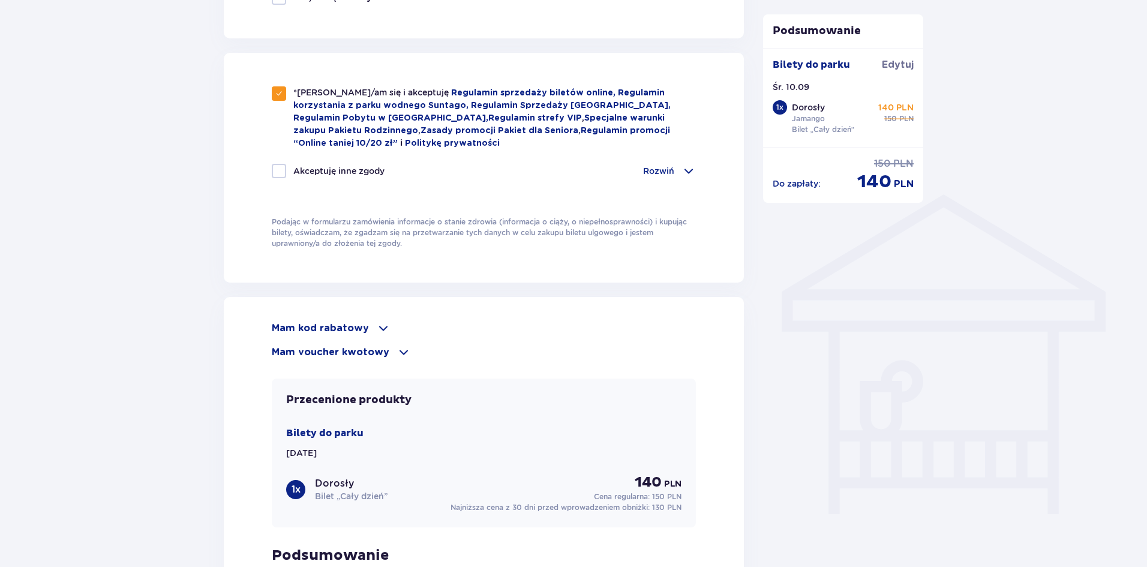
click at [347, 350] on p "Mam voucher kwotowy" at bounding box center [331, 351] width 118 height 13
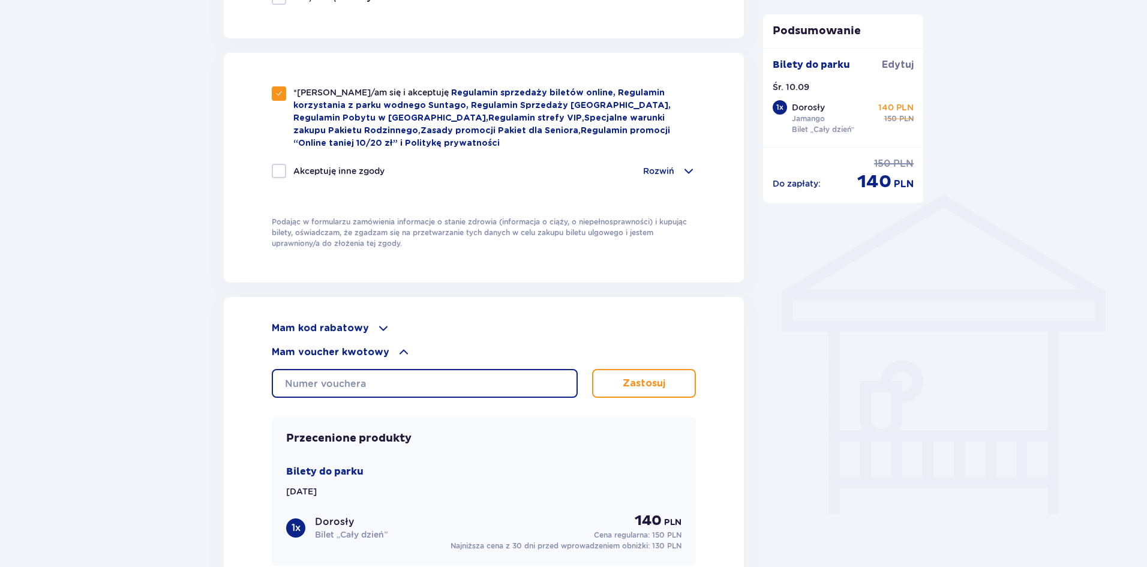
click at [376, 383] on input "text" at bounding box center [425, 383] width 306 height 29
type input "0690002072517689"
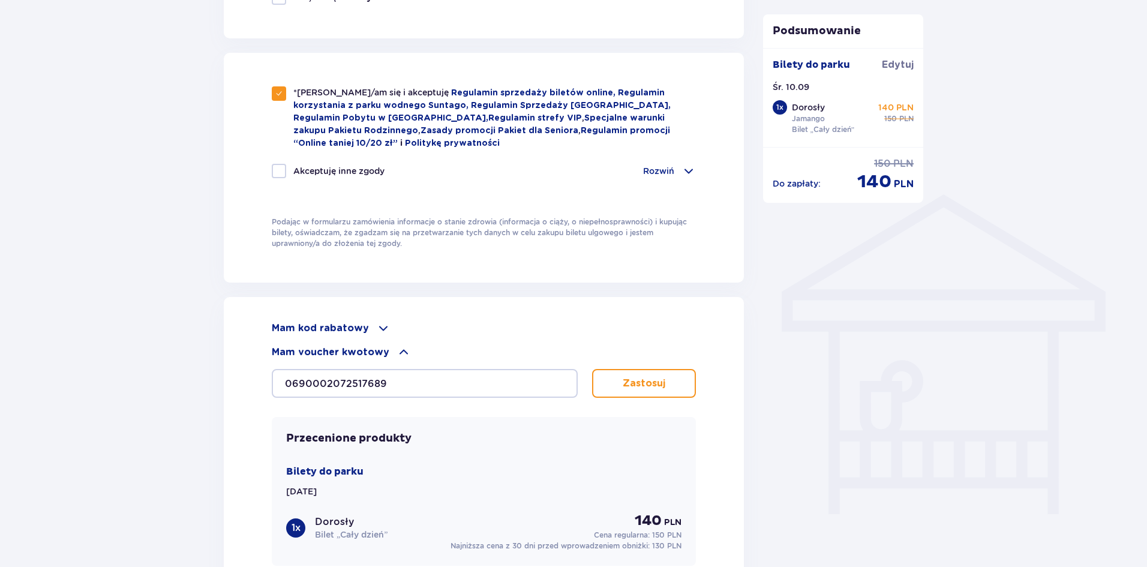
click at [630, 393] on button "Zastosuj" at bounding box center [644, 383] width 104 height 29
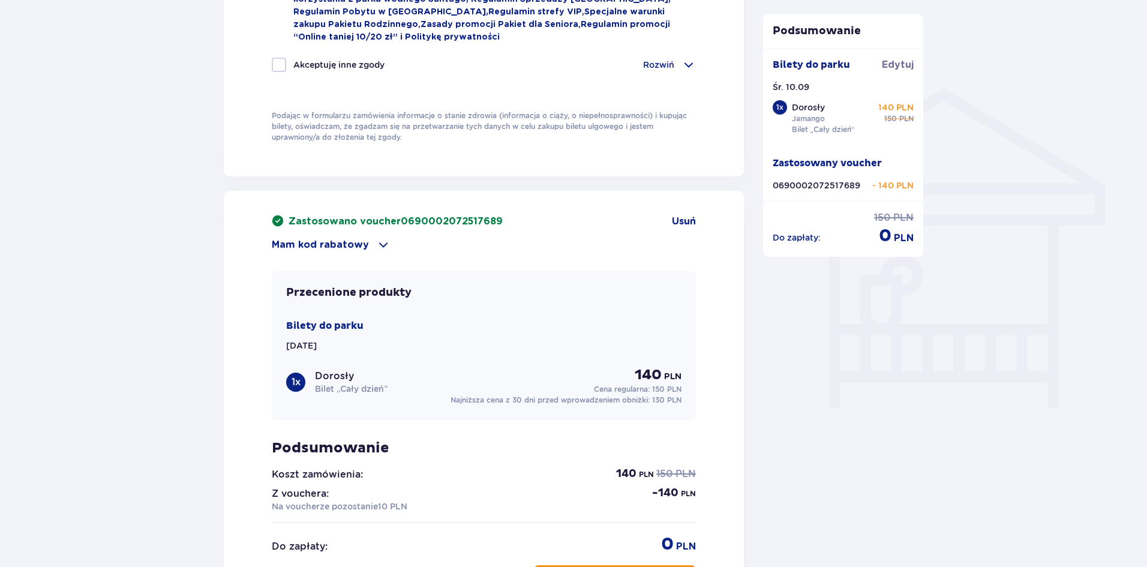
scroll to position [1066, 0]
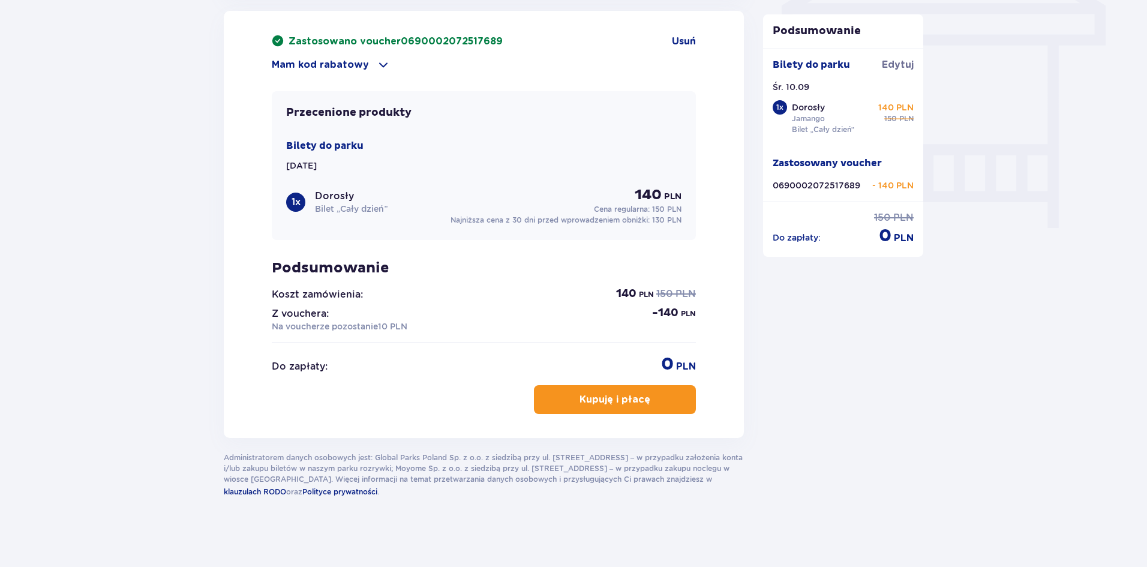
click at [620, 398] on p "Kupuję i płacę" at bounding box center [614, 399] width 71 height 13
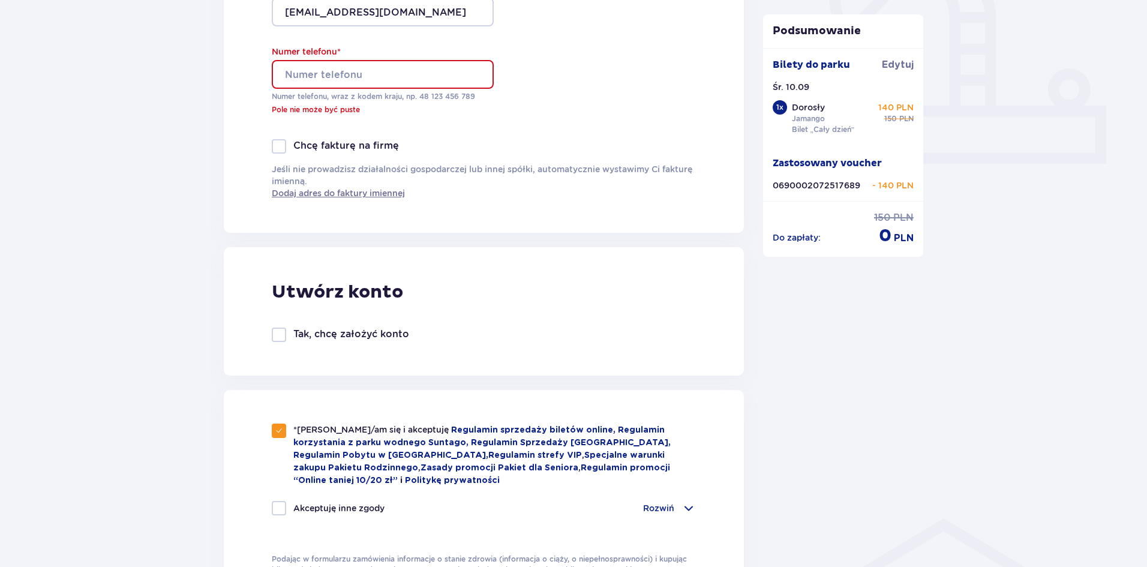
scroll to position [336, 0]
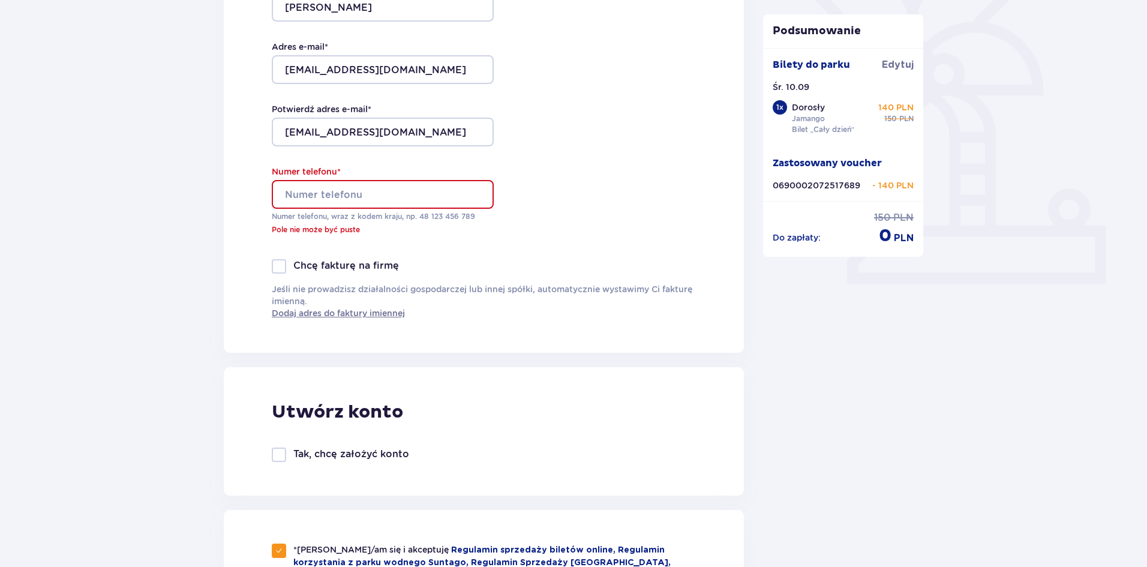
click at [359, 200] on input "Numer telefonu *" at bounding box center [383, 194] width 222 height 29
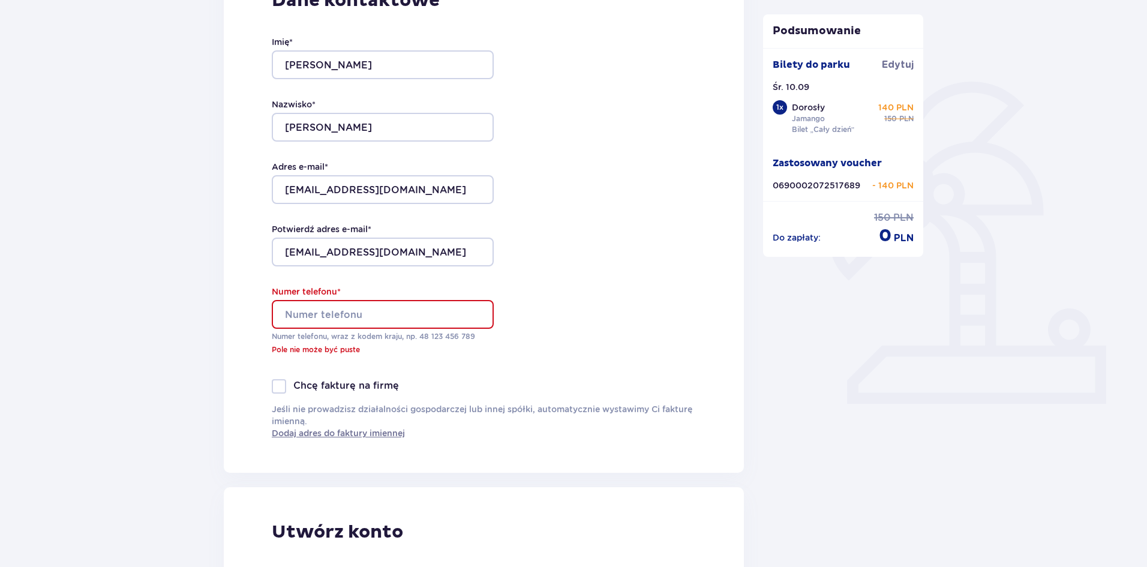
scroll to position [156, 0]
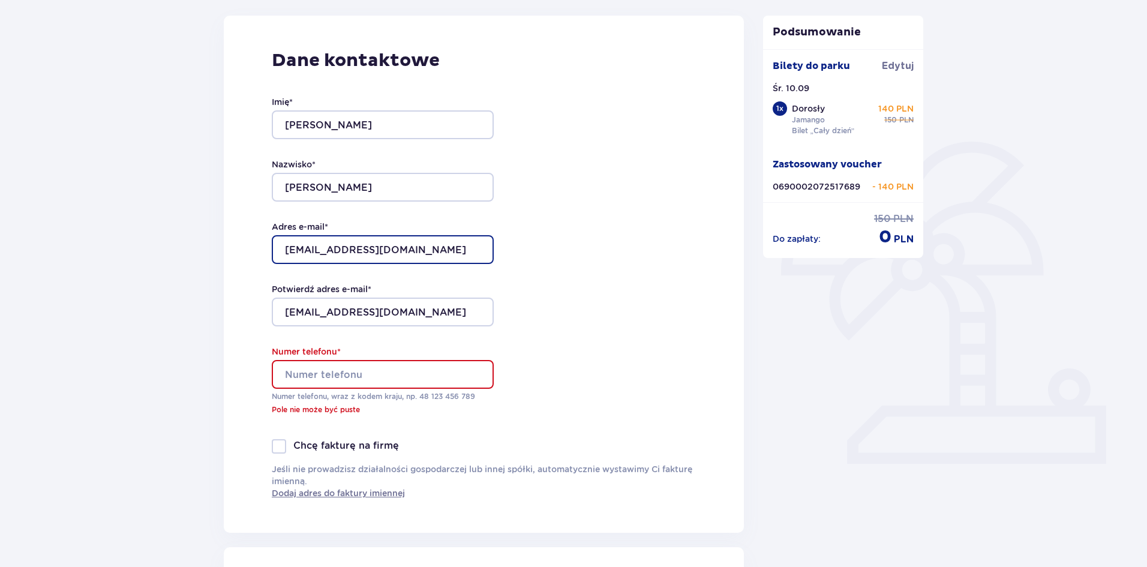
drag, startPoint x: 431, startPoint y: 245, endPoint x: 284, endPoint y: 262, distance: 148.5
click at [284, 262] on input "guma.2007.09@gmail.com" at bounding box center [383, 249] width 222 height 29
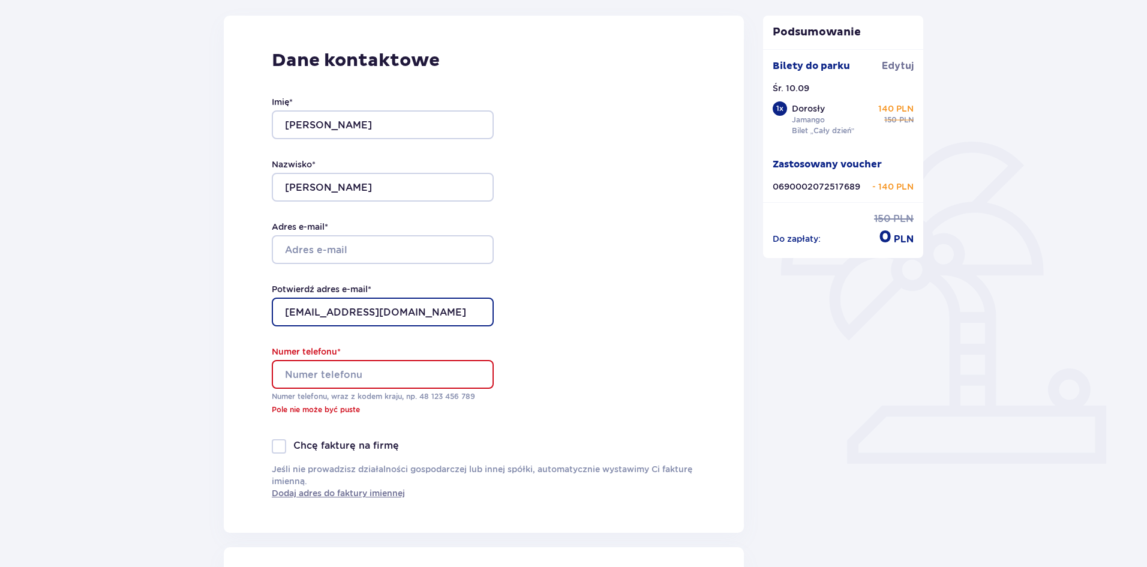
drag, startPoint x: 411, startPoint y: 308, endPoint x: 225, endPoint y: 310, distance: 186.5
click at [332, 309] on input "Potwierdź adres e-mail *" at bounding box center [383, 311] width 222 height 29
type input "[EMAIL_ADDRESS][DOMAIN_NAME]"
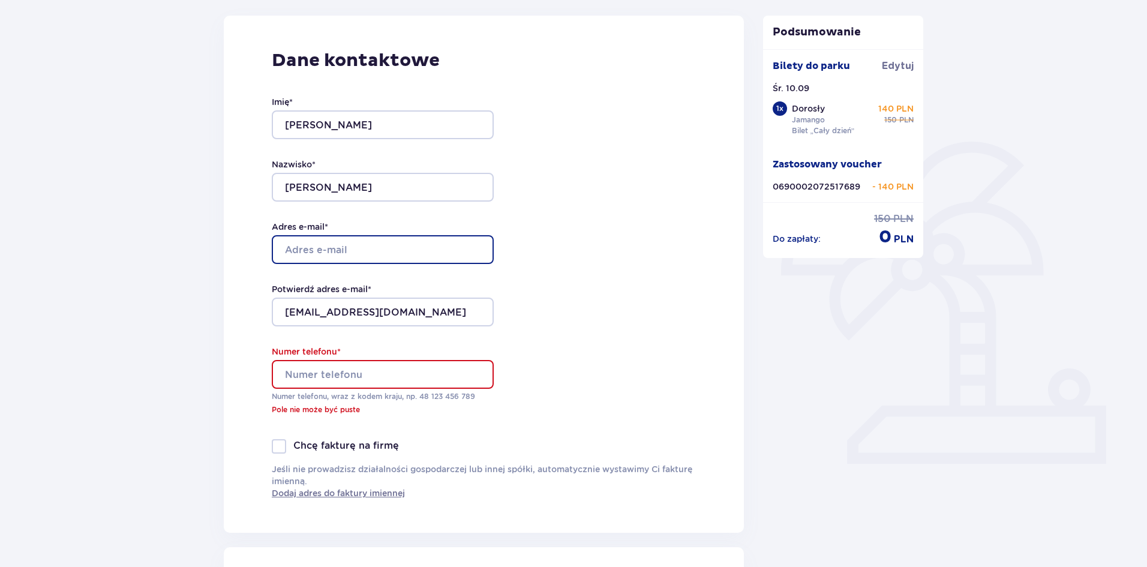
click at [343, 255] on input "Adres e-mail *" at bounding box center [383, 249] width 222 height 29
type input "[EMAIL_ADDRESS][DOMAIN_NAME]"
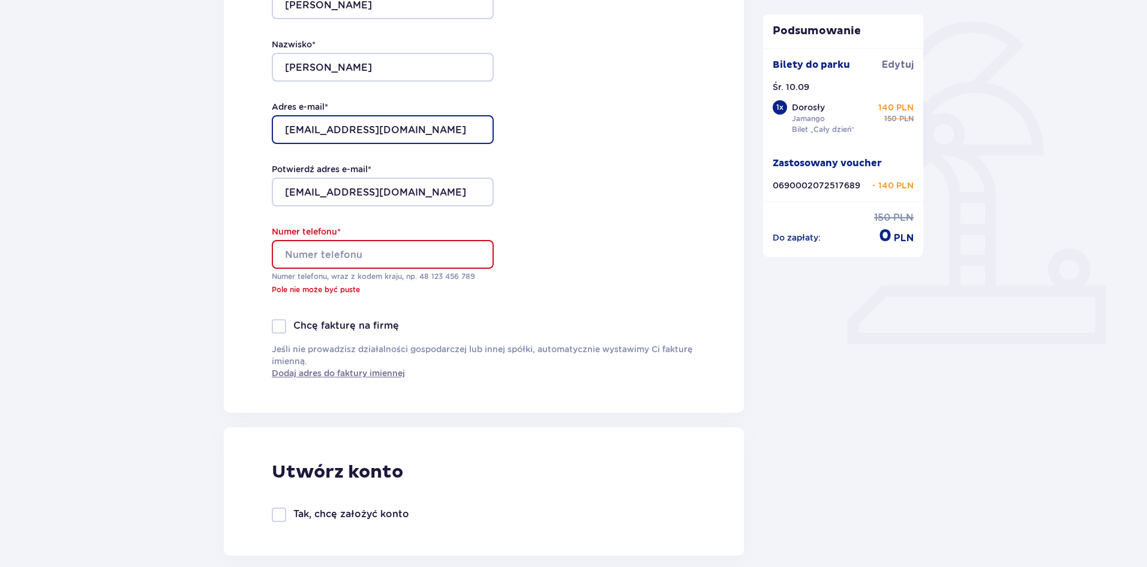
scroll to position [336, 0]
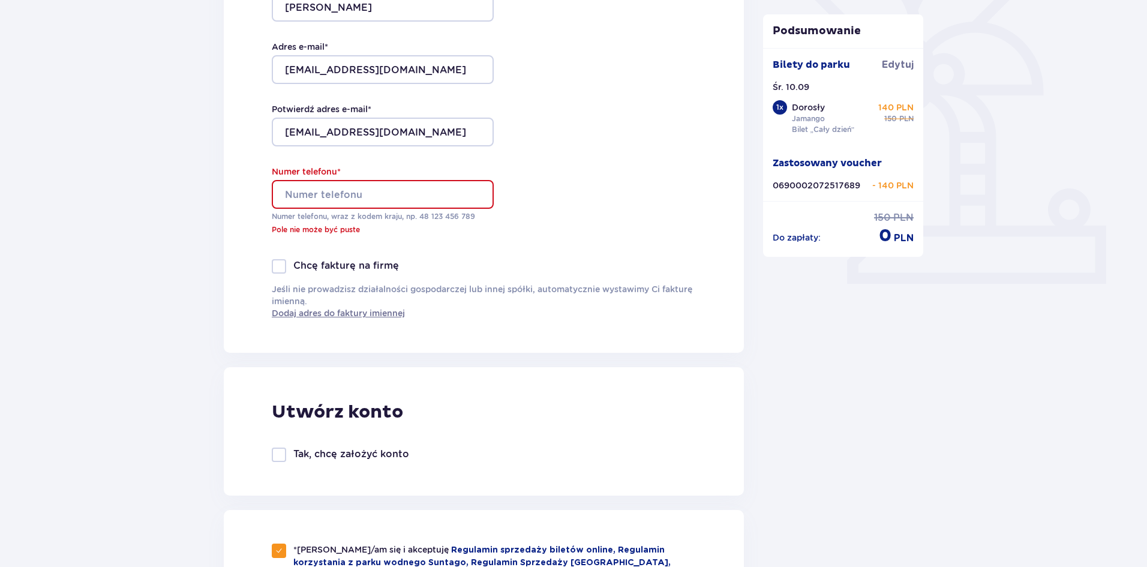
click at [345, 203] on input "Numer telefonu *" at bounding box center [383, 194] width 222 height 29
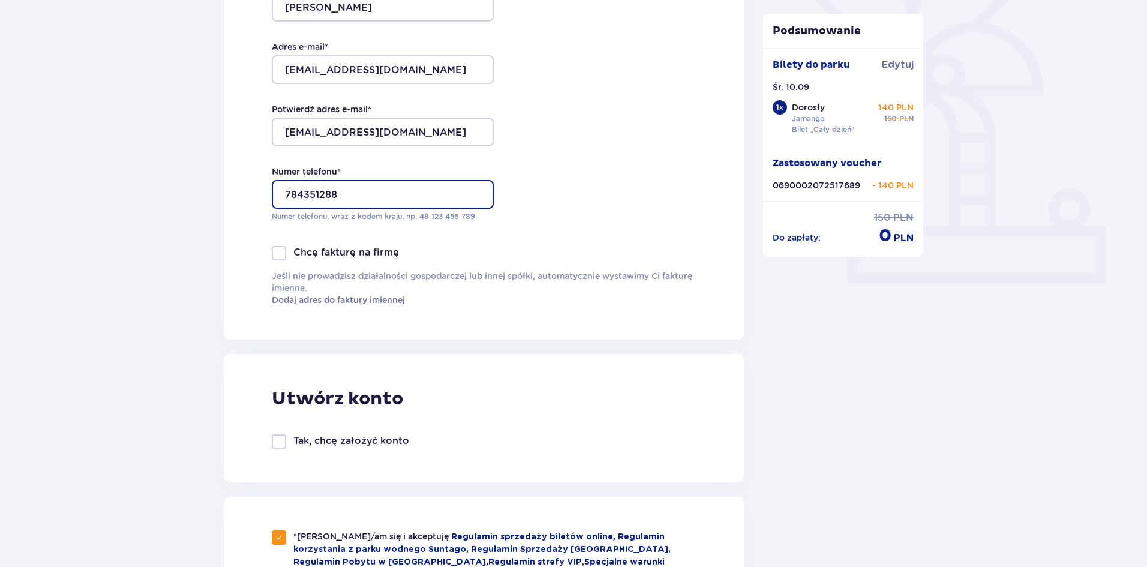
drag, startPoint x: 361, startPoint y: 194, endPoint x: 234, endPoint y: 198, distance: 127.2
click at [228, 199] on div "Dane kontaktowe Imię * Jakub Nazwisko * Gumulski Adres e-mail * agumulska@wp.pl…" at bounding box center [484, 88] width 520 height 504
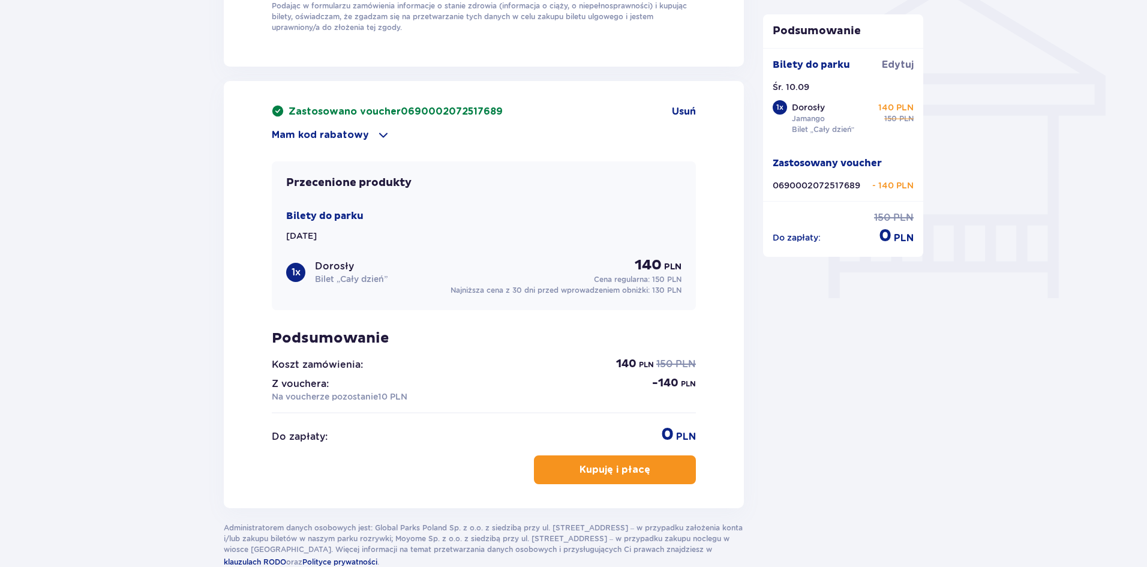
scroll to position [1066, 0]
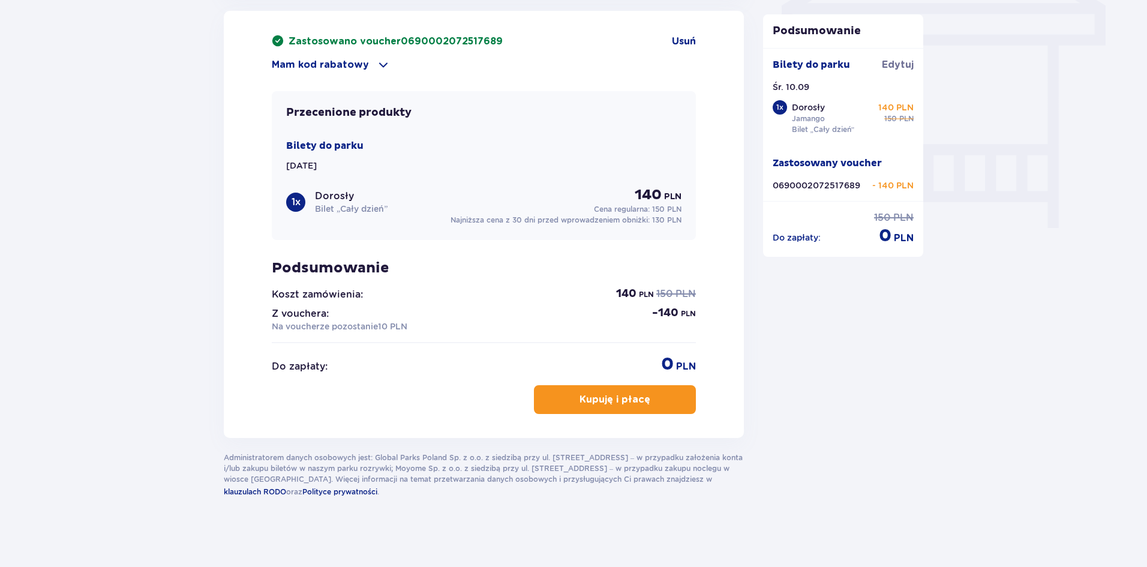
type input "784351288"
click at [625, 393] on p "Kupuję i płacę" at bounding box center [614, 399] width 71 height 13
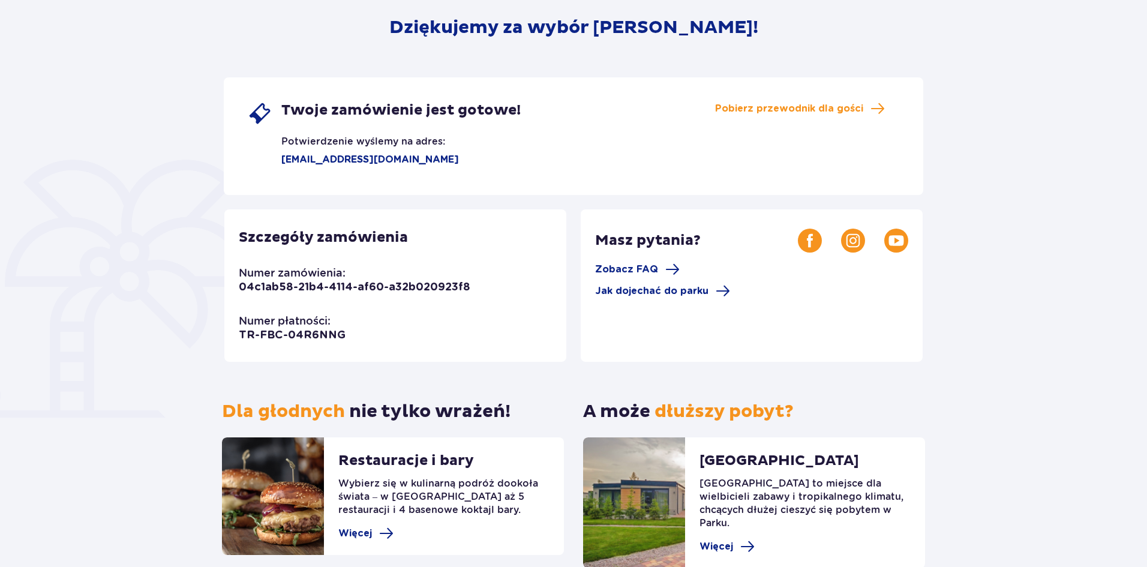
scroll to position [89, 0]
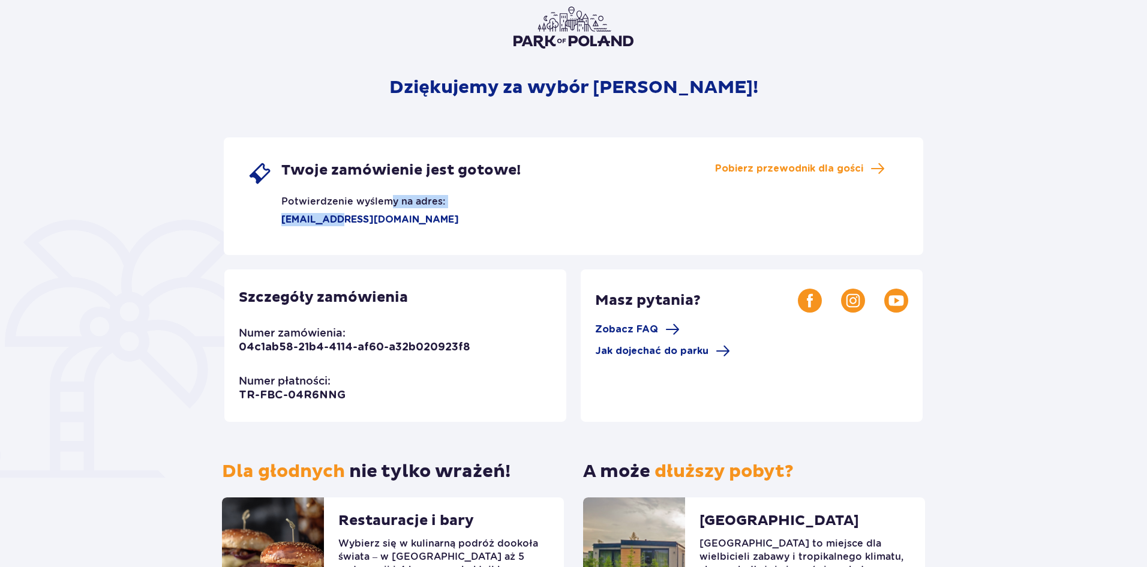
drag, startPoint x: 365, startPoint y: 218, endPoint x: 335, endPoint y: 224, distance: 30.6
click at [335, 224] on div "Twoje zamówienie jest gotowe! Potwierdzenie wyślemy na adres: [EMAIL_ADDRESS][D…" at bounding box center [384, 193] width 273 height 65
click at [405, 226] on div "Twoje zamówienie jest gotowe! Potwierdzenie wyślemy na adres: [EMAIL_ADDRESS][D…" at bounding box center [384, 193] width 273 height 65
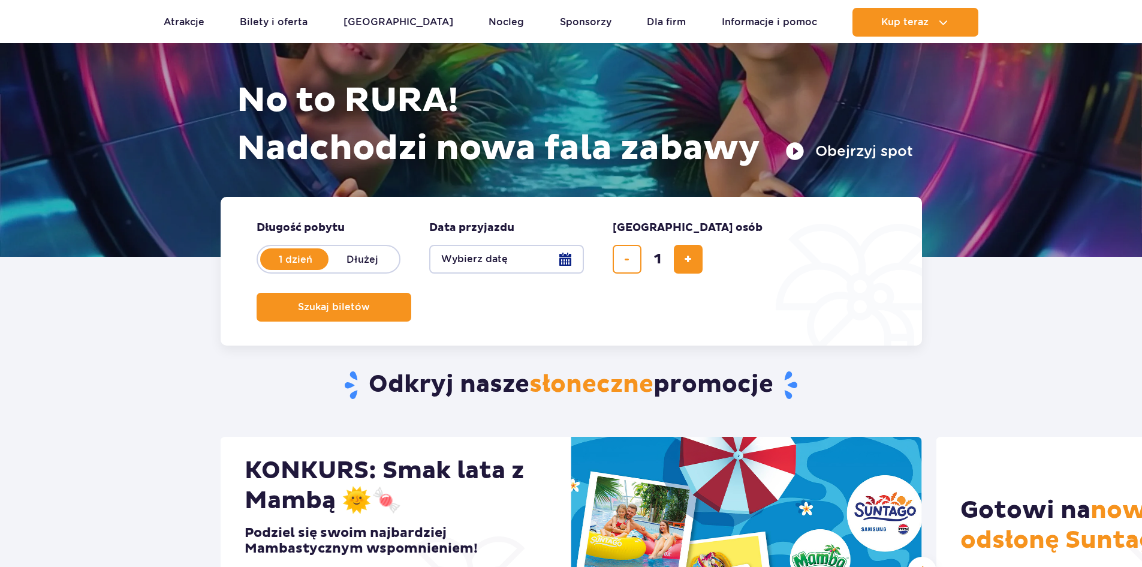
click at [526, 255] on button "Wybierz datę" at bounding box center [506, 259] width 155 height 29
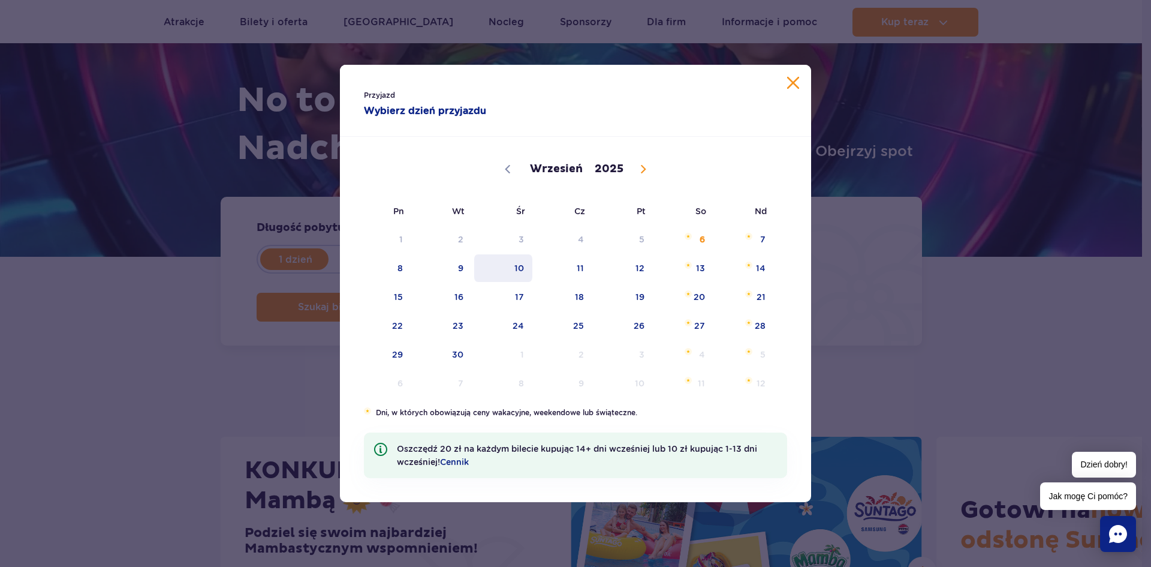
click at [510, 271] on span "10" at bounding box center [503, 268] width 61 height 28
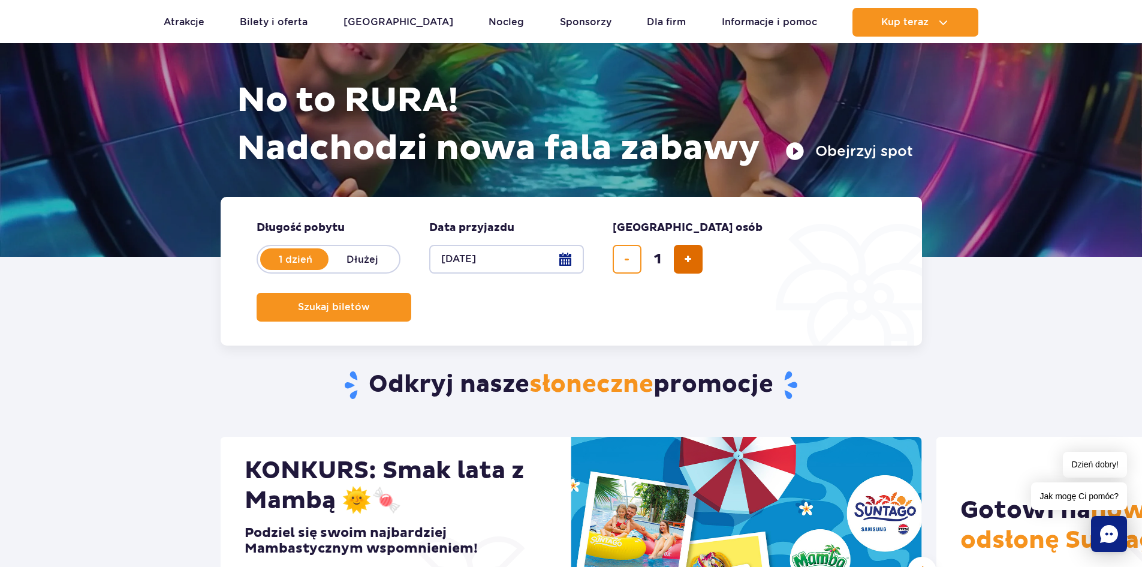
click at [681, 256] on button "dodaj bilet" at bounding box center [688, 259] width 29 height 29
type input "2"
click at [411, 293] on button "Szukaj biletów" at bounding box center [334, 307] width 155 height 29
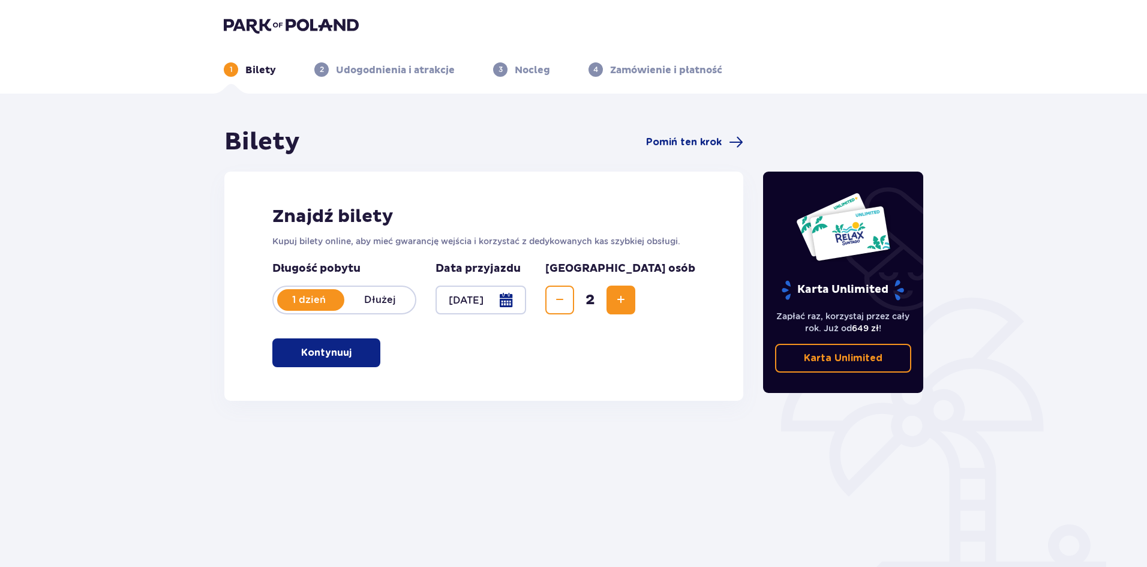
scroll to position [44, 0]
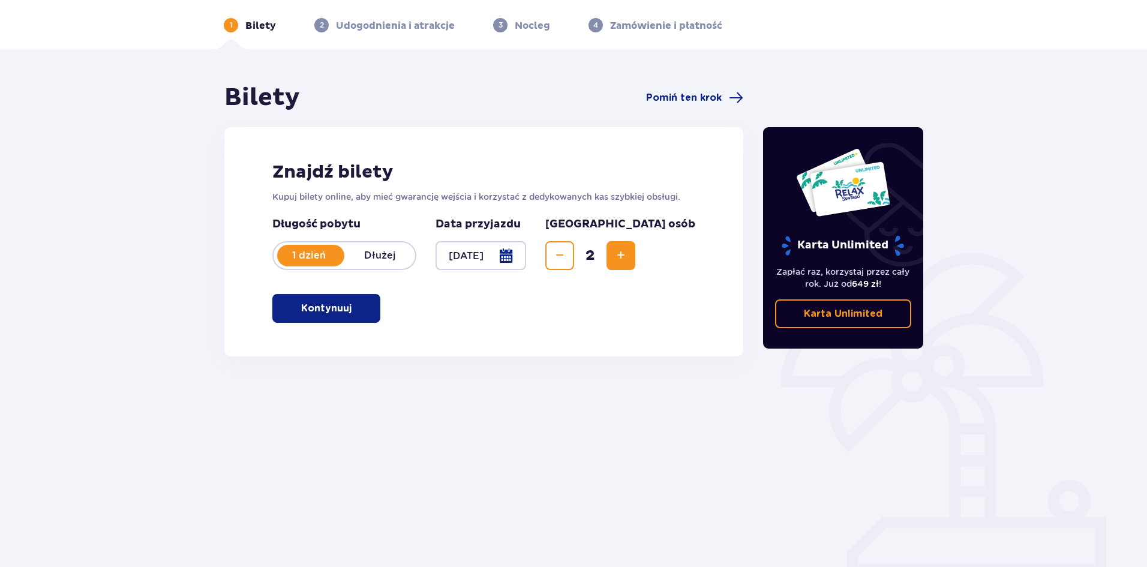
click at [357, 308] on span "button" at bounding box center [354, 308] width 14 height 14
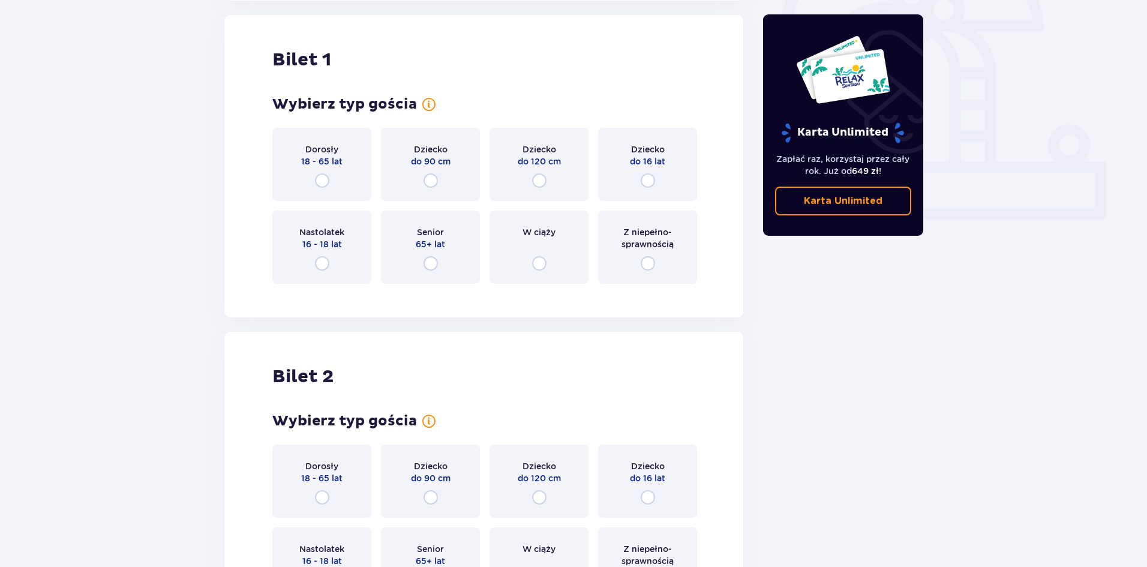
scroll to position [401, 0]
click at [323, 181] on input "radio" at bounding box center [322, 180] width 14 height 14
radio input "true"
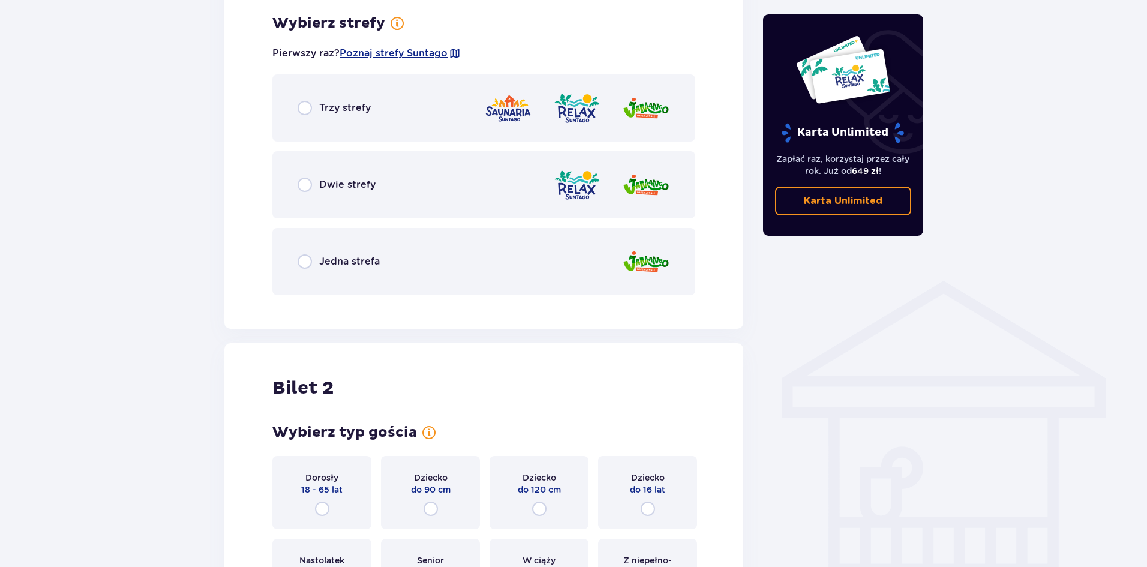
drag, startPoint x: 311, startPoint y: 266, endPoint x: 306, endPoint y: 261, distance: 6.8
click at [308, 264] on div "Jedna strefa" at bounding box center [338, 261] width 82 height 14
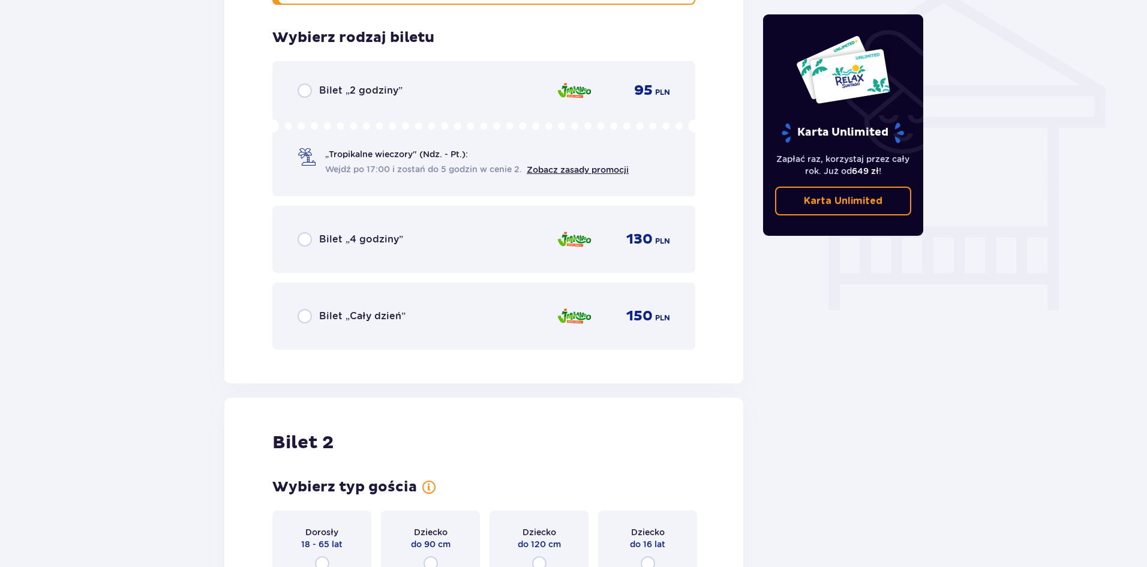
scroll to position [998, 0]
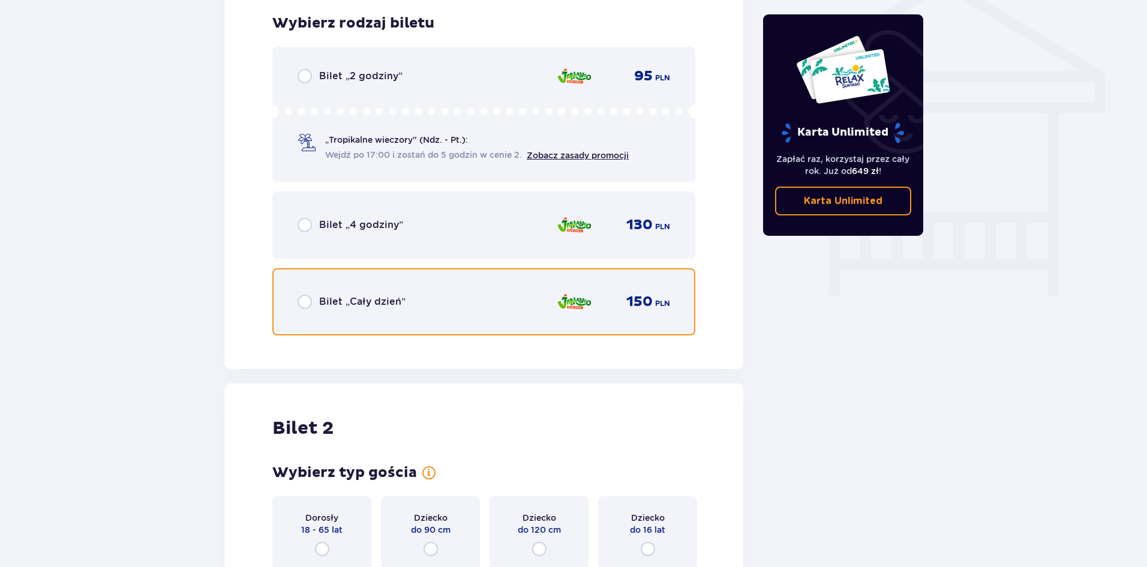
click at [300, 300] on input "radio" at bounding box center [304, 301] width 14 height 14
radio input "true"
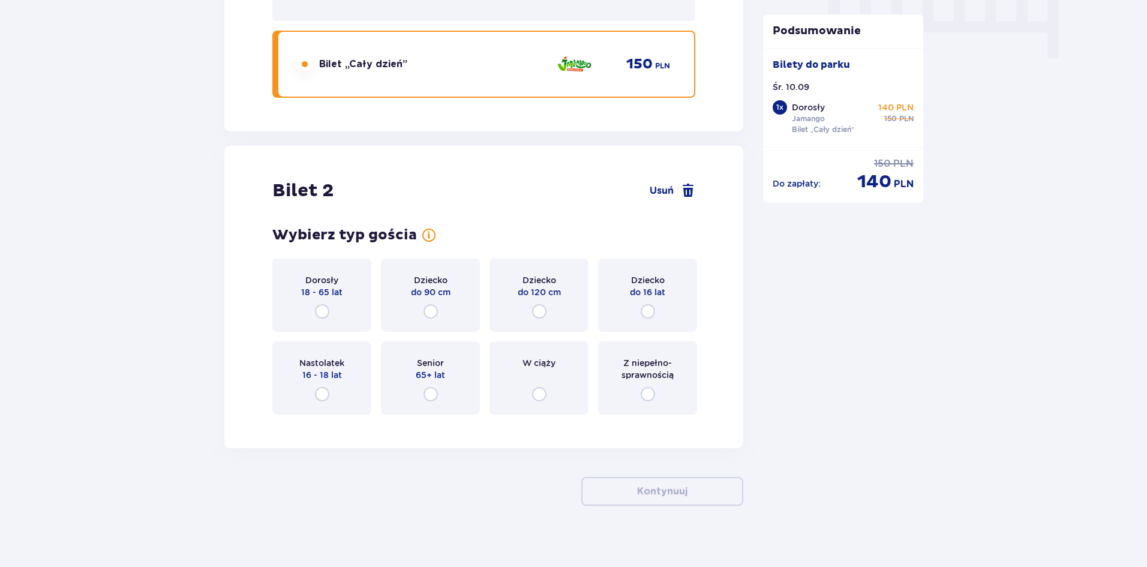
scroll to position [1246, 0]
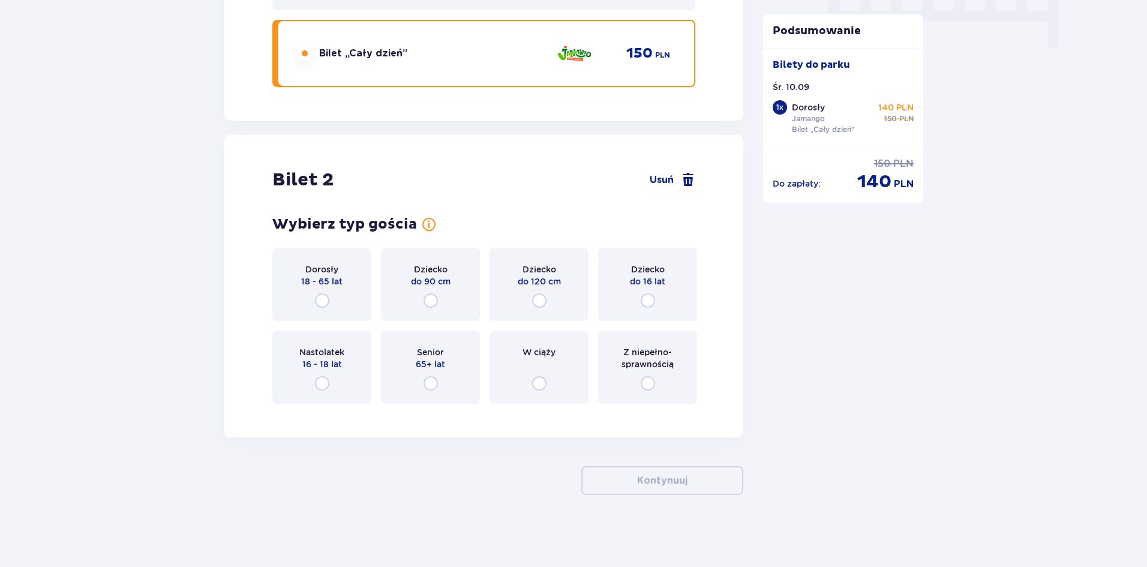
click at [634, 297] on div "Dziecko do 16 lat" at bounding box center [647, 284] width 99 height 73
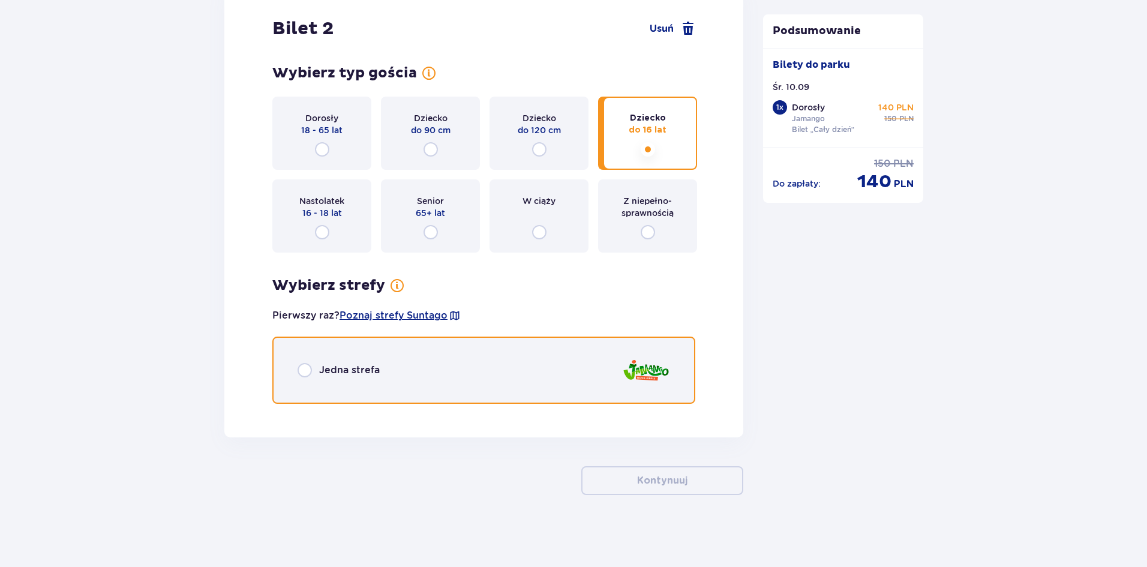
drag, startPoint x: 300, startPoint y: 377, endPoint x: 313, endPoint y: 372, distance: 14.3
click at [302, 374] on input "radio" at bounding box center [304, 370] width 14 height 14
radio input "true"
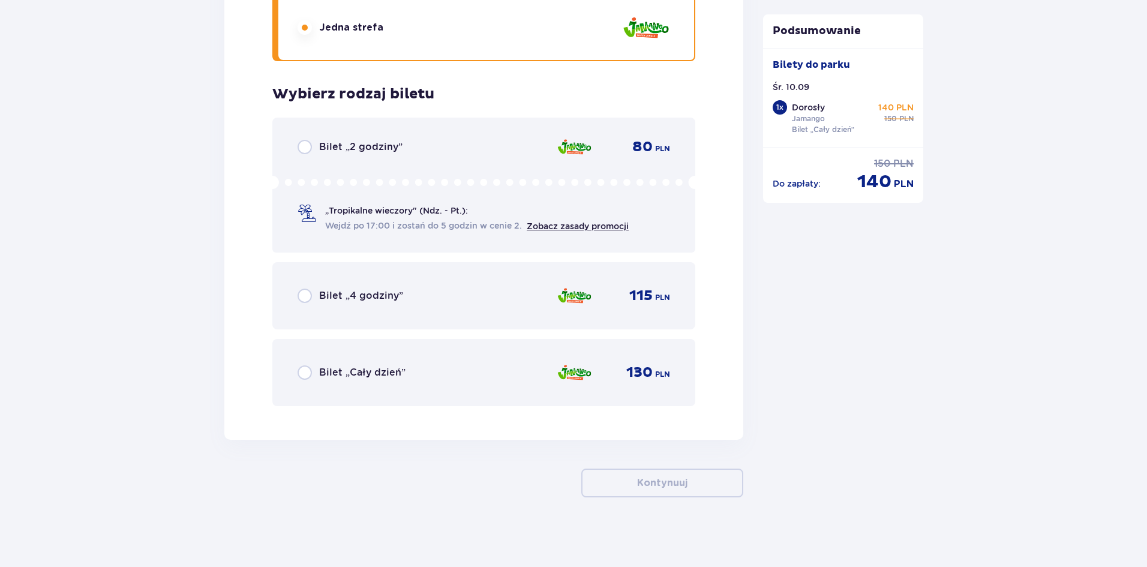
scroll to position [1742, 0]
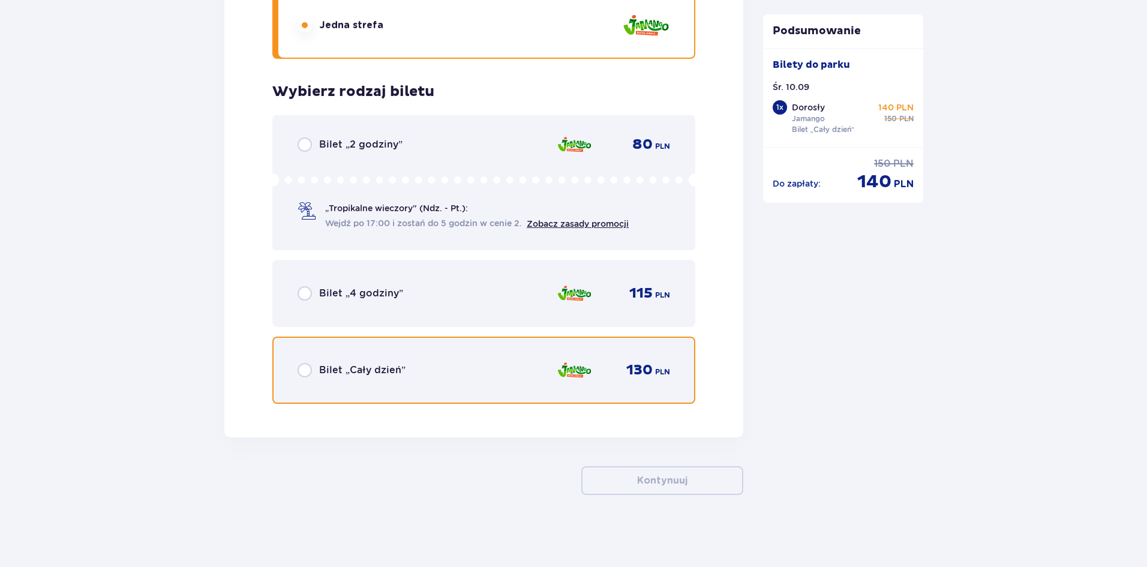
drag, startPoint x: 306, startPoint y: 372, endPoint x: 338, endPoint y: 370, distance: 31.9
click at [306, 371] on input "radio" at bounding box center [304, 370] width 14 height 14
radio input "true"
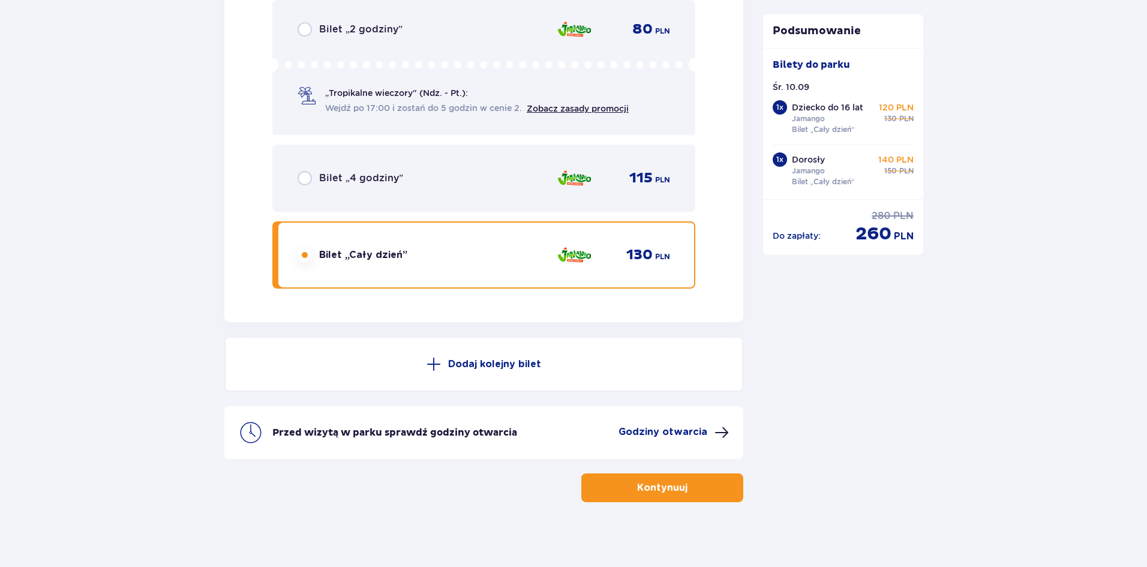
scroll to position [1864, 0]
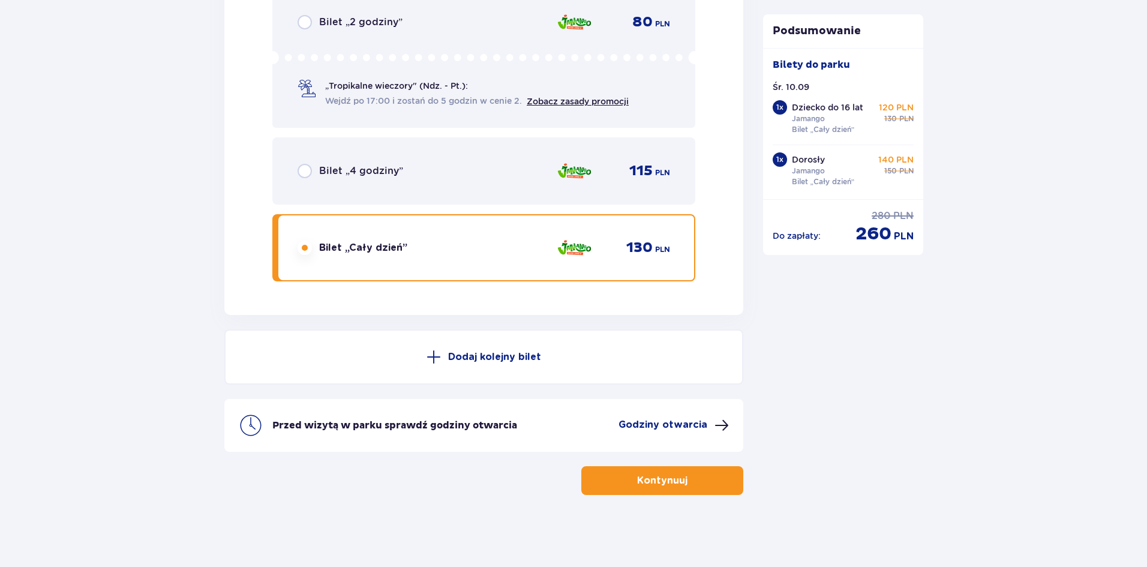
click at [619, 474] on button "Kontynuuj" at bounding box center [662, 480] width 162 height 29
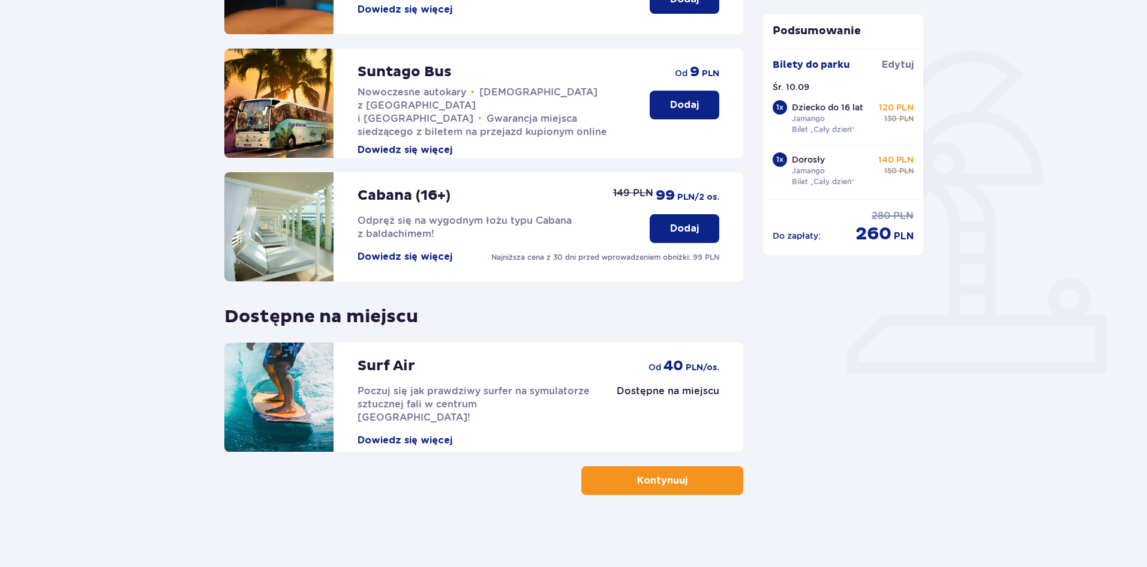
click at [673, 488] on button "Kontynuuj" at bounding box center [662, 480] width 162 height 29
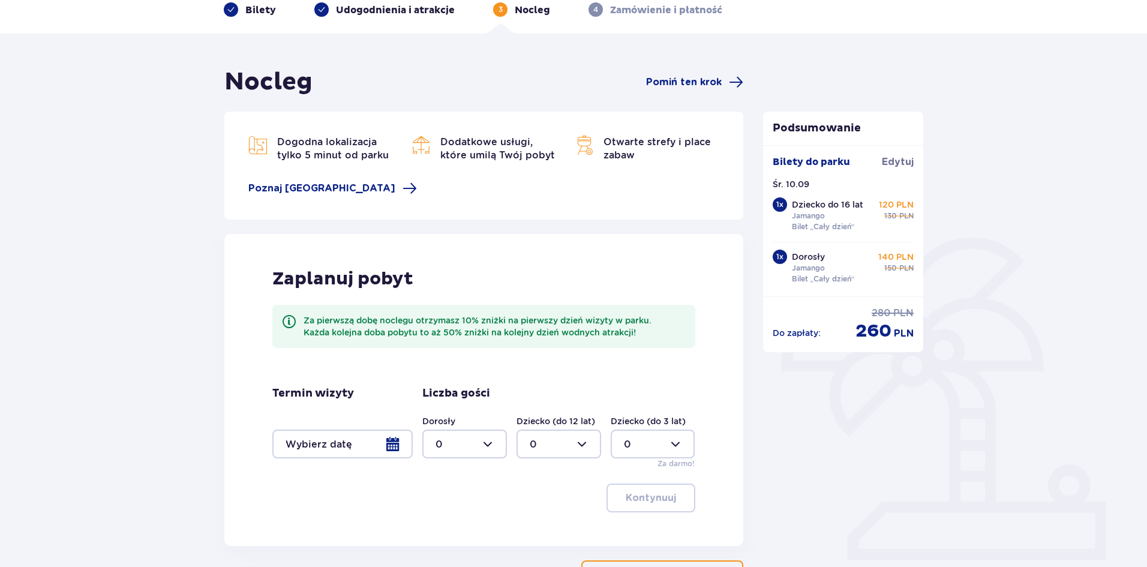
scroll to position [154, 0]
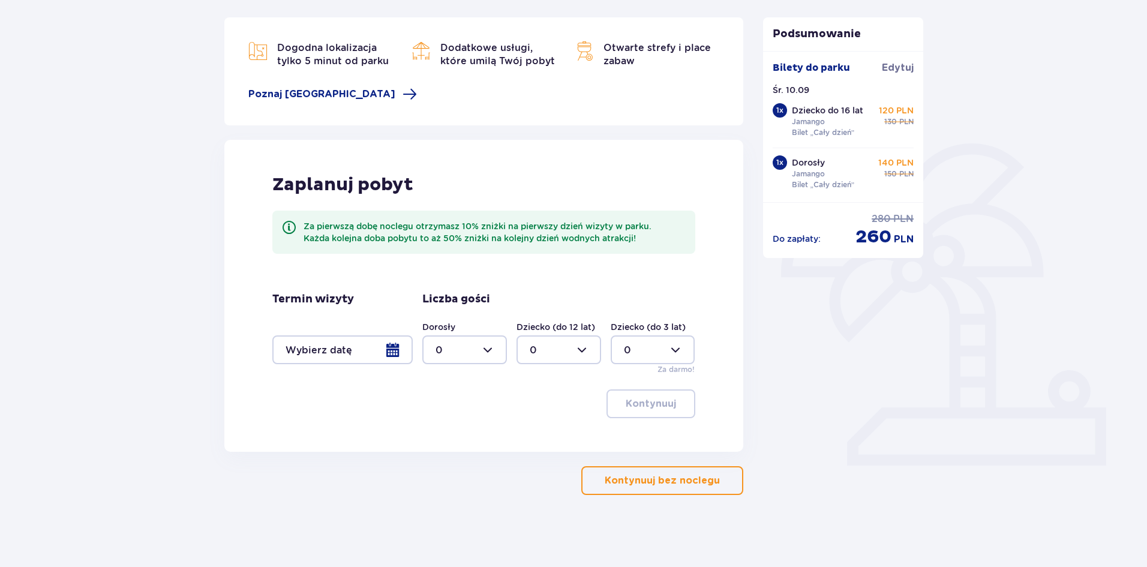
click at [653, 479] on p "Kontynuuj bez noclegu" at bounding box center [661, 480] width 115 height 13
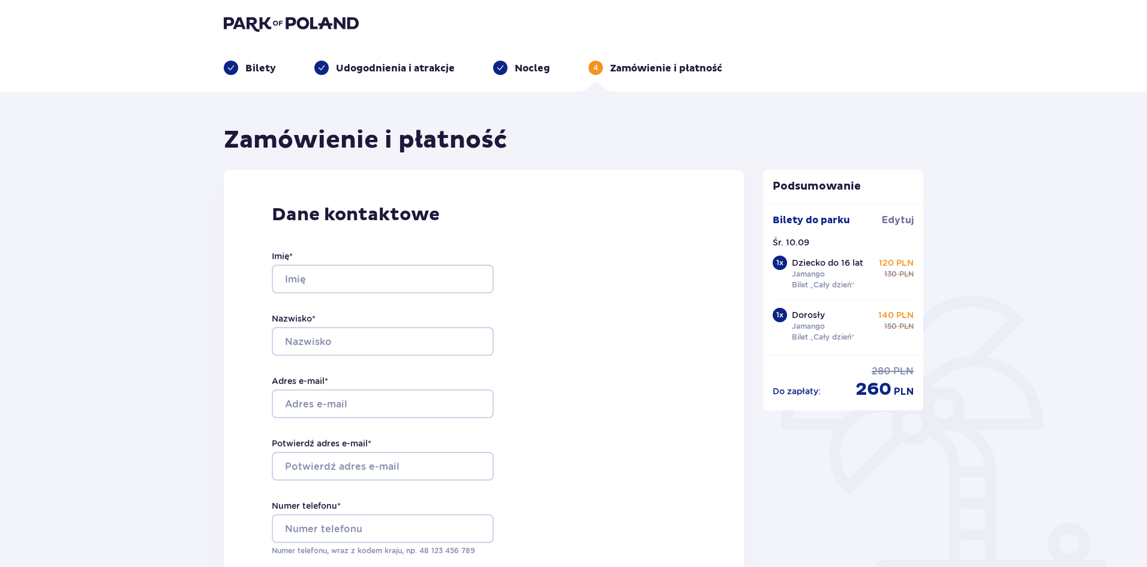
scroll to position [1, 0]
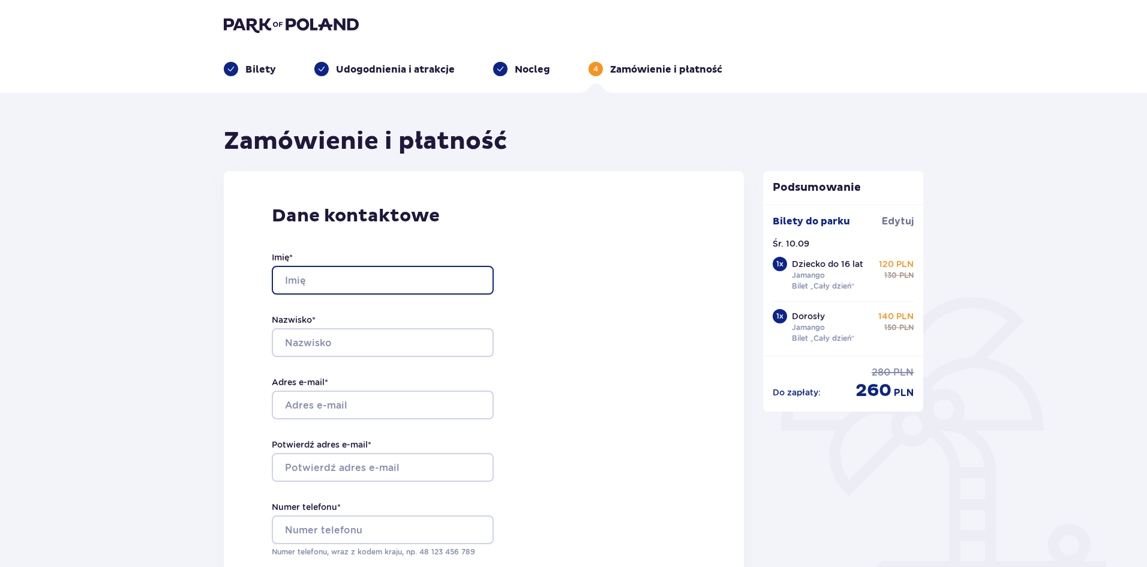
click at [393, 279] on input "Imię *" at bounding box center [383, 280] width 222 height 29
type input "Agnieszka"
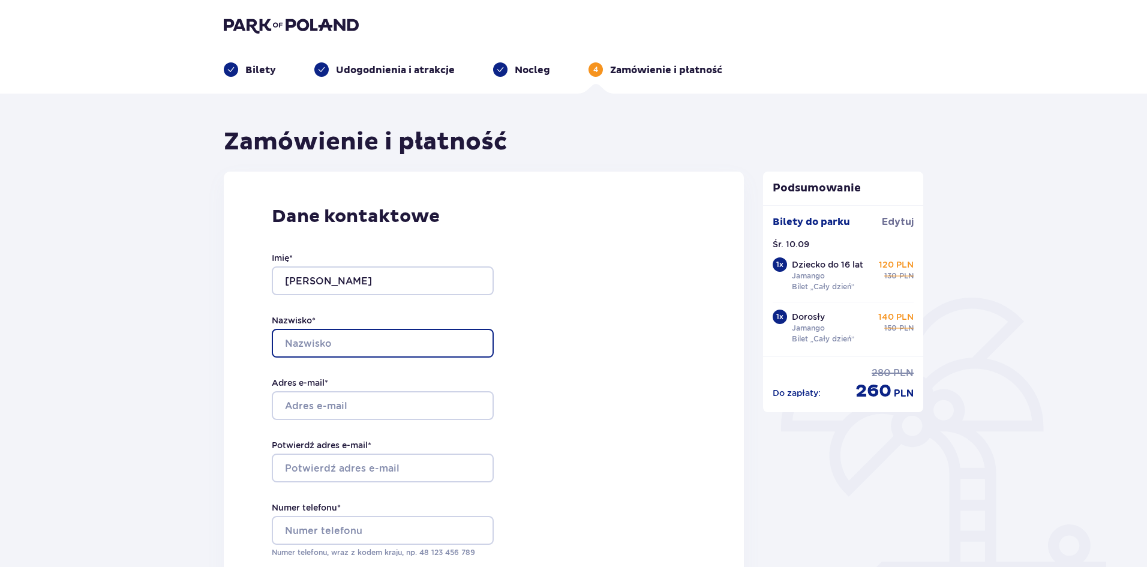
click at [348, 340] on input "Nazwisko *" at bounding box center [383, 343] width 222 height 29
type input "Gumulska"
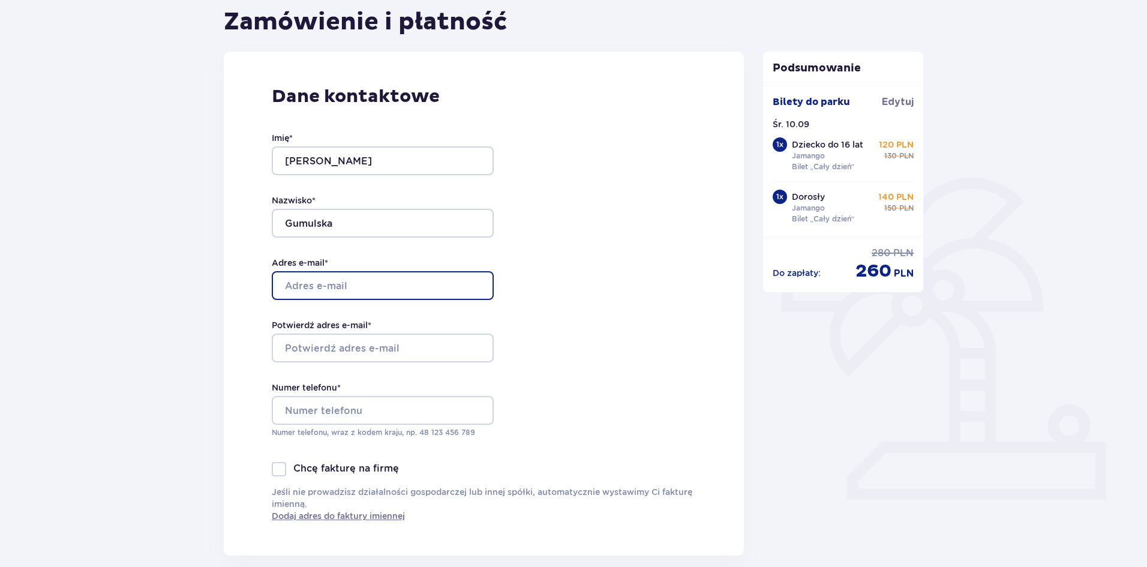
click at [363, 291] on input "Adres e-mail *" at bounding box center [383, 285] width 222 height 29
type input "[EMAIL_ADDRESS][DOMAIN_NAME]"
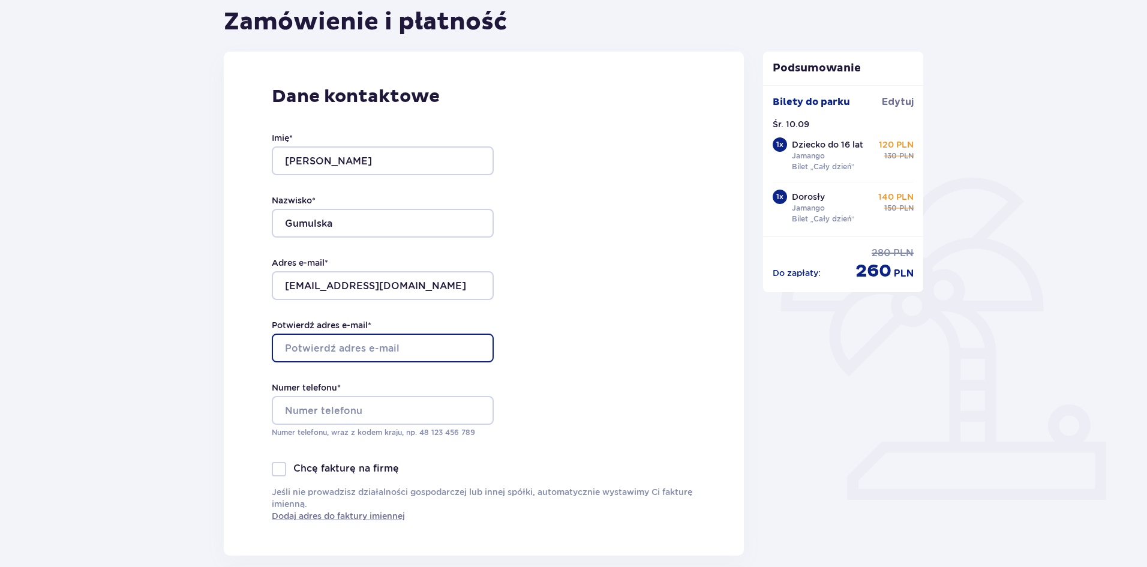
click at [371, 340] on input "Potwierdź adres e-mail *" at bounding box center [383, 347] width 222 height 29
type input "[EMAIL_ADDRESS][DOMAIN_NAME]"
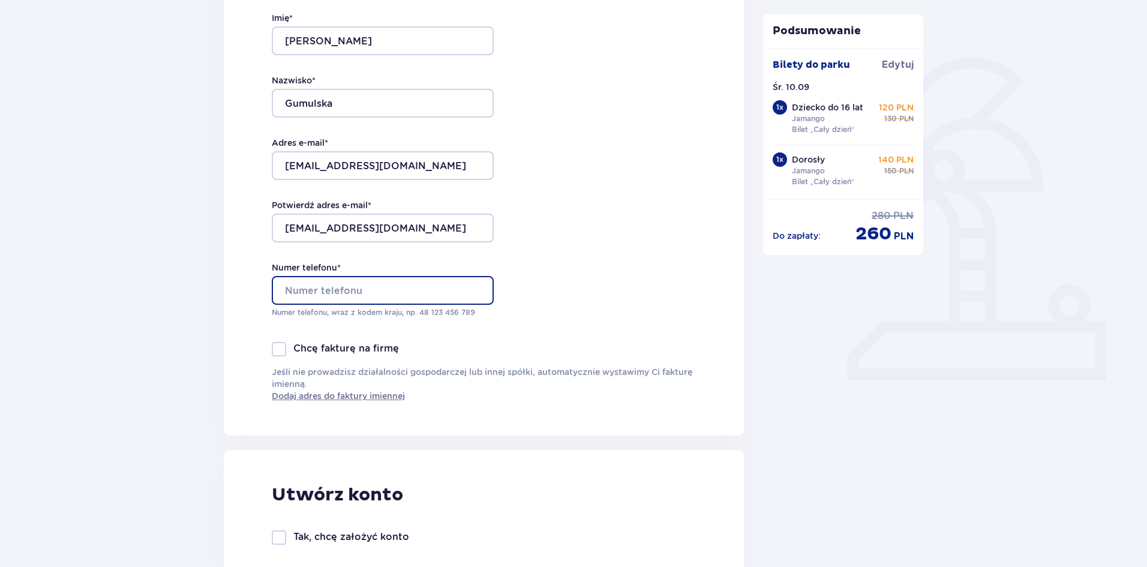
click at [364, 300] on input "Numer telefonu *" at bounding box center [383, 290] width 222 height 29
paste input "784351288"
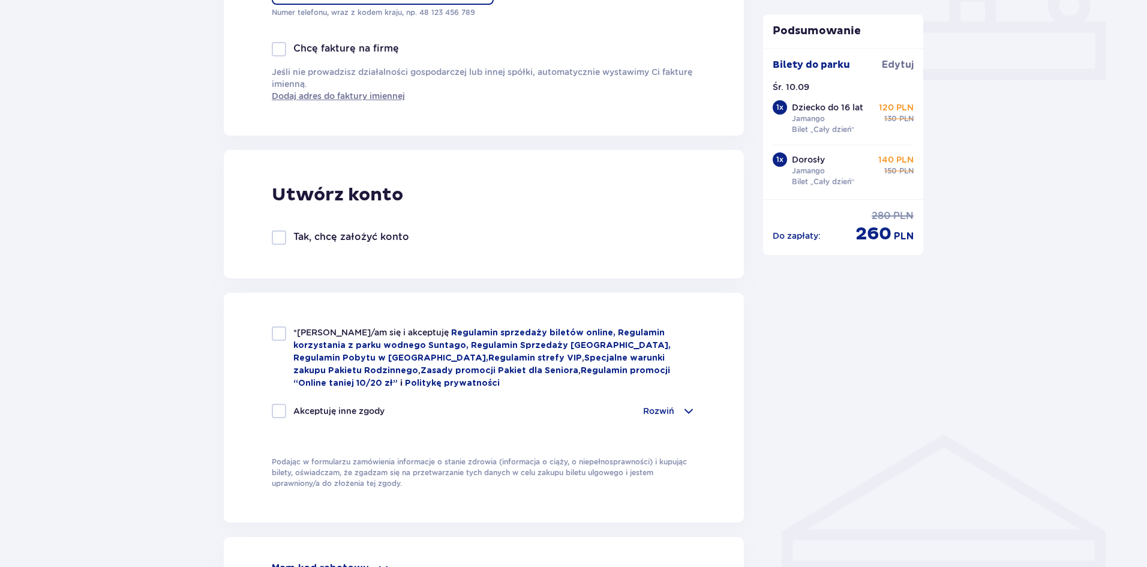
scroll to position [720, 0]
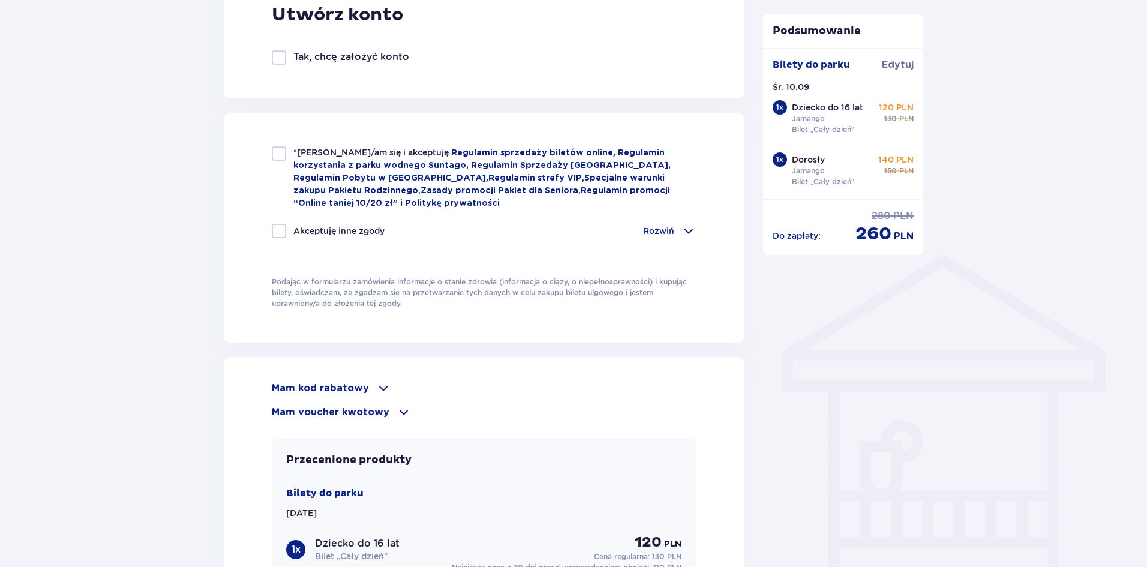
type input "784351288"
drag, startPoint x: 279, startPoint y: 151, endPoint x: 326, endPoint y: 188, distance: 59.7
click at [279, 151] on div at bounding box center [279, 153] width 14 height 14
checkbox input "true"
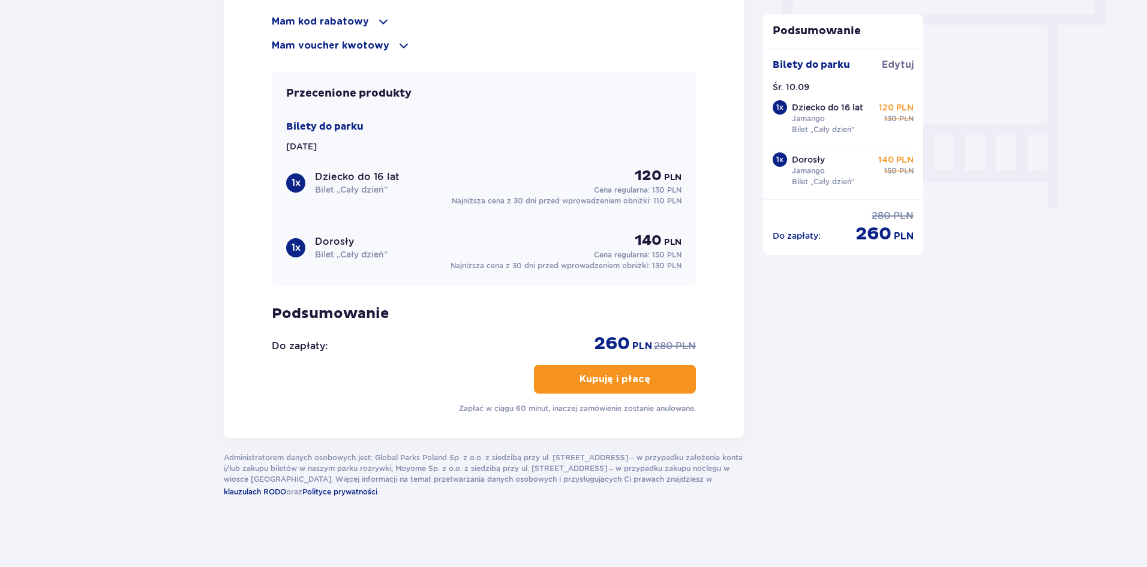
scroll to position [846, 0]
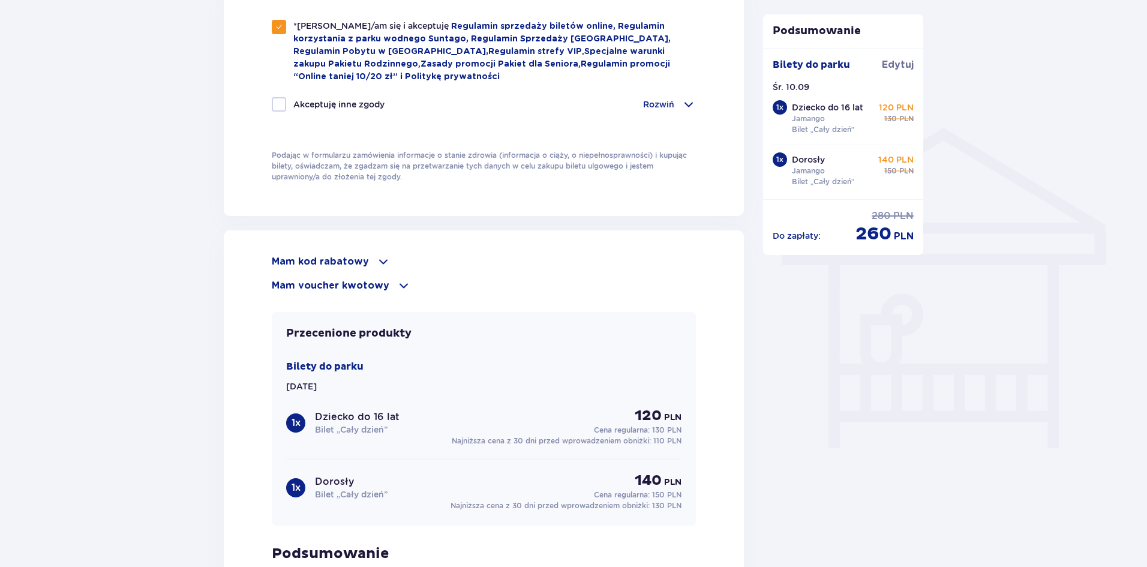
click at [318, 285] on p "Mam voucher kwotowy" at bounding box center [331, 285] width 118 height 13
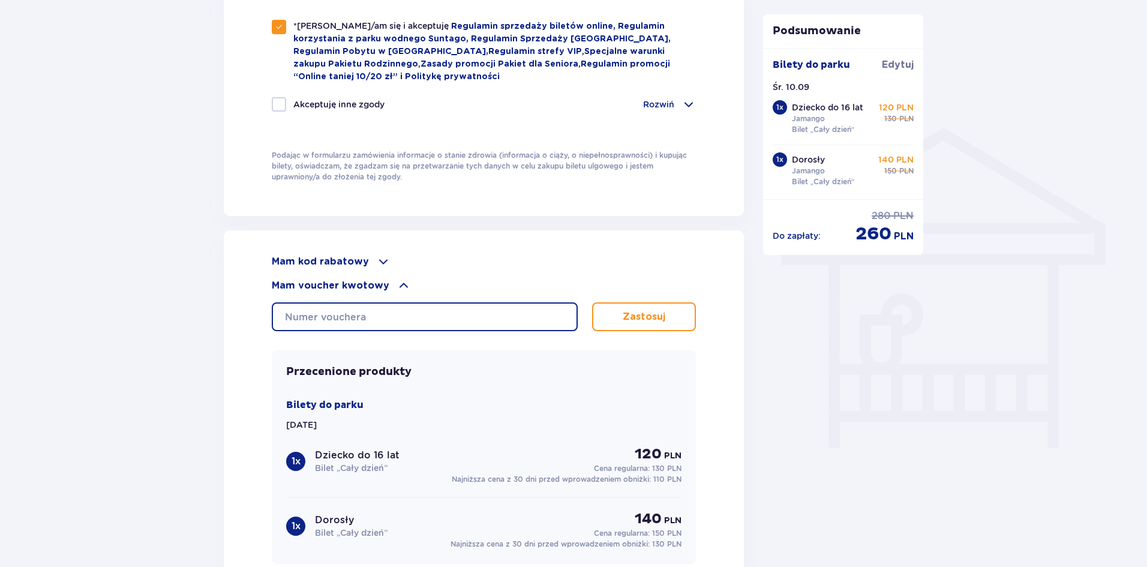
click at [339, 308] on input "text" at bounding box center [425, 316] width 306 height 29
type input "0650004072717593"
click at [633, 314] on p "Zastosuj" at bounding box center [643, 316] width 43 height 13
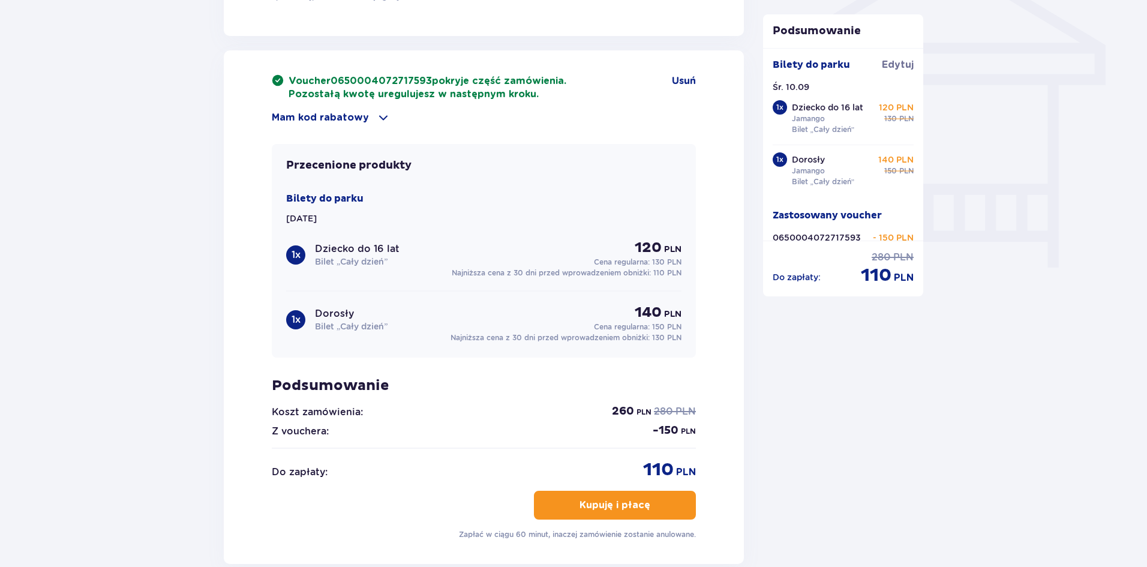
scroll to position [1146, 0]
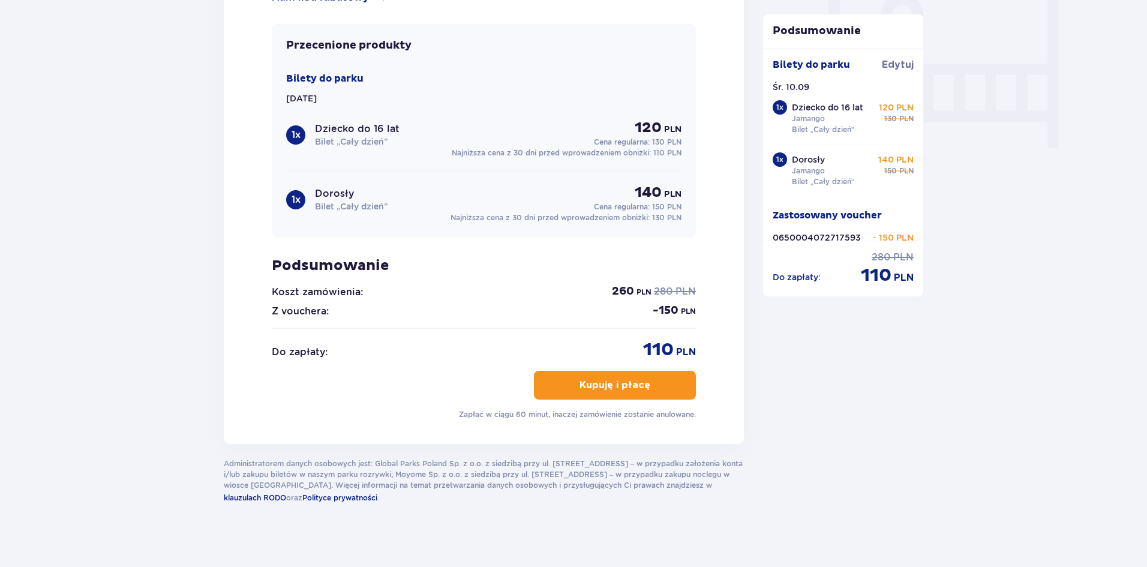
click at [610, 387] on p "Kupuję i płacę" at bounding box center [614, 384] width 71 height 13
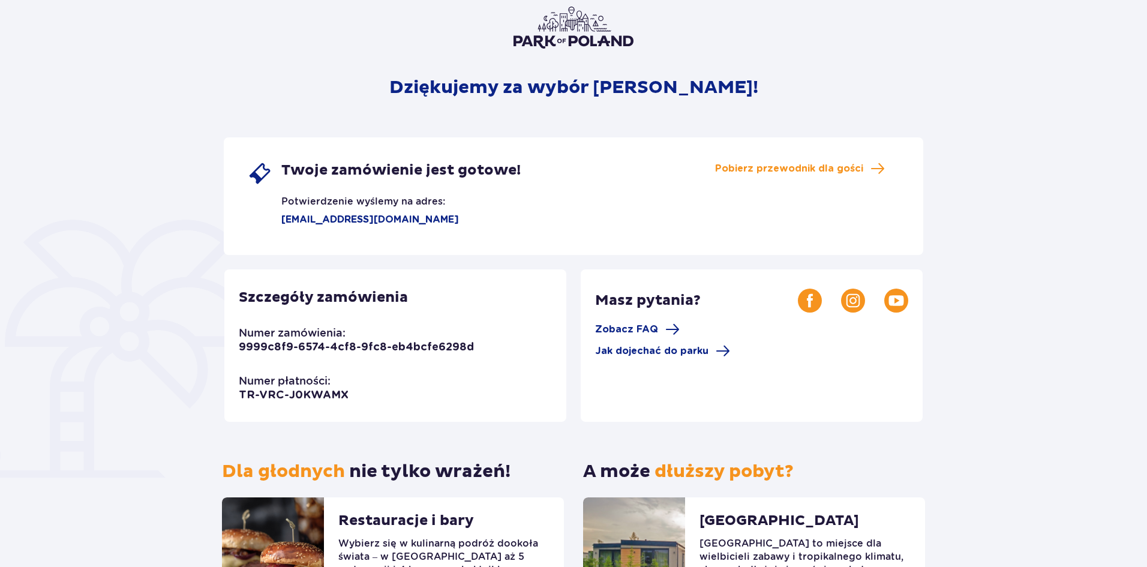
scroll to position [29, 0]
